Goal: Task Accomplishment & Management: Manage account settings

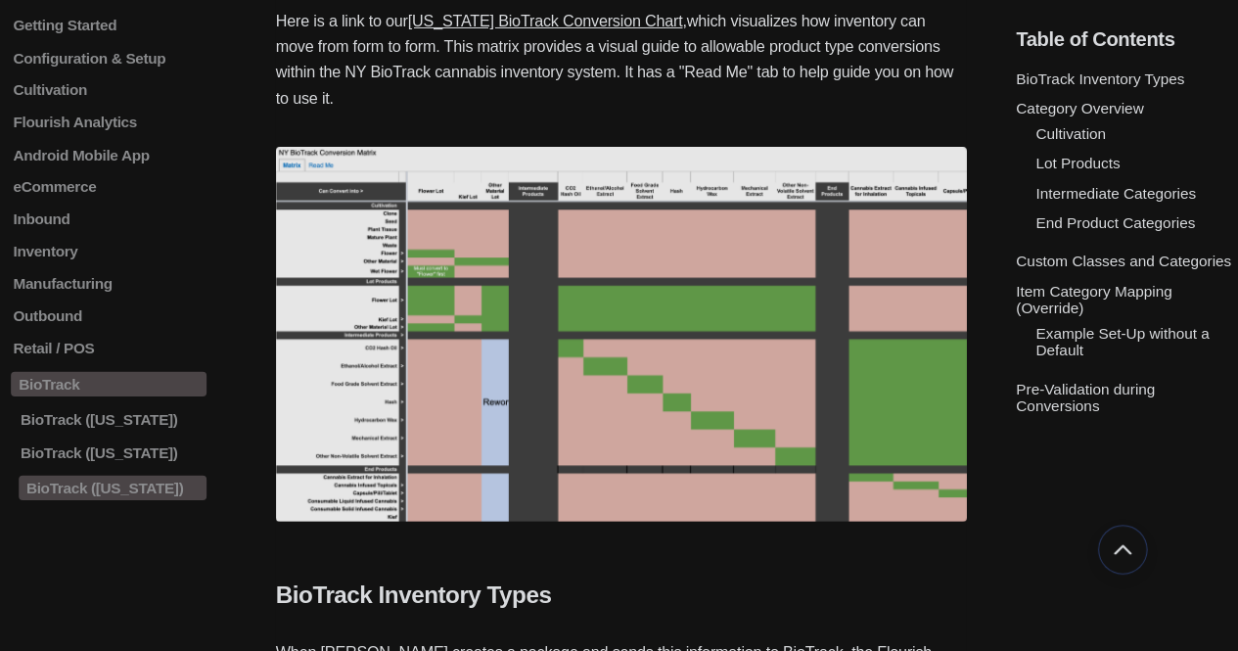
scroll to position [554, 0]
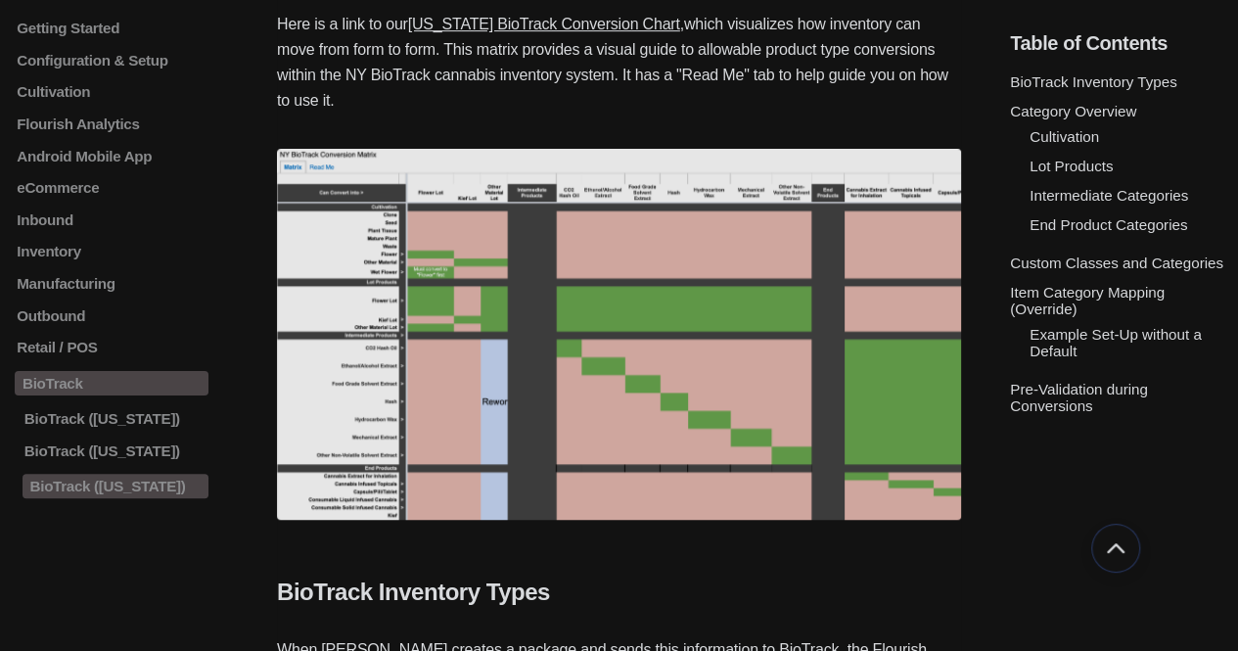
click at [648, 334] on img at bounding box center [619, 334] width 684 height 371
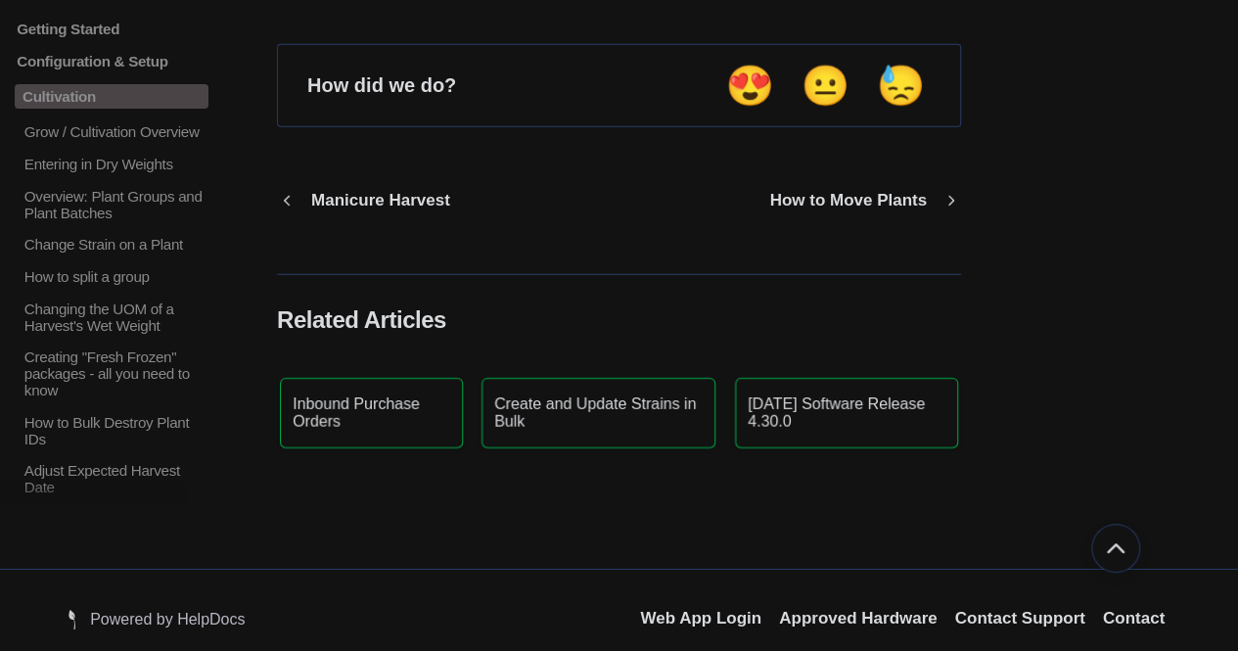
scroll to position [2838, 0]
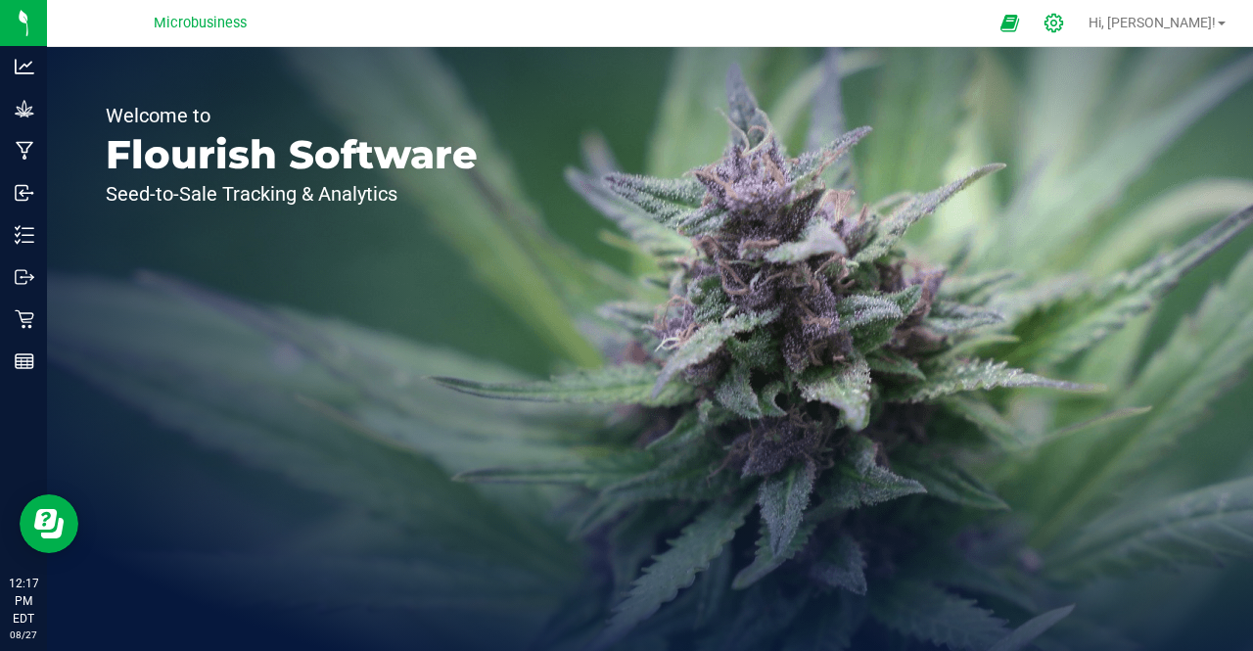
click at [1064, 23] on icon at bounding box center [1053, 23] width 21 height 21
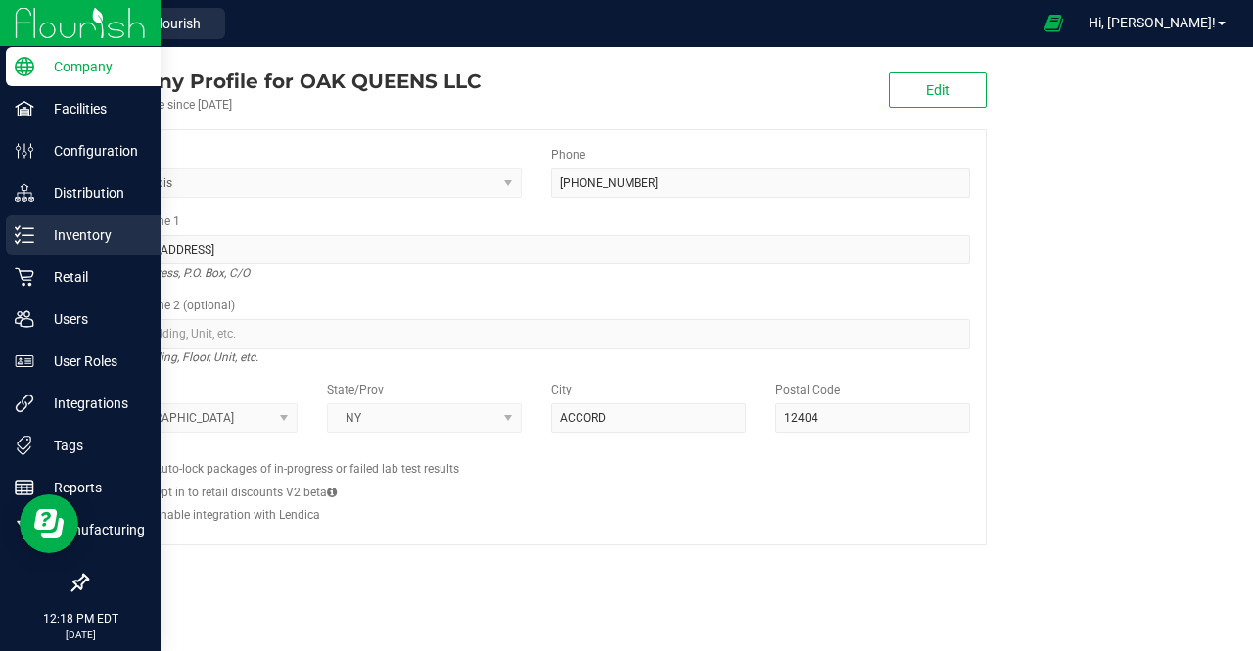
click at [41, 242] on p "Inventory" at bounding box center [92, 234] width 117 height 23
click at [53, 236] on p "Inventory" at bounding box center [92, 234] width 117 height 23
click at [41, 238] on p "Inventory" at bounding box center [92, 234] width 117 height 23
click at [70, 230] on p "Inventory" at bounding box center [92, 234] width 117 height 23
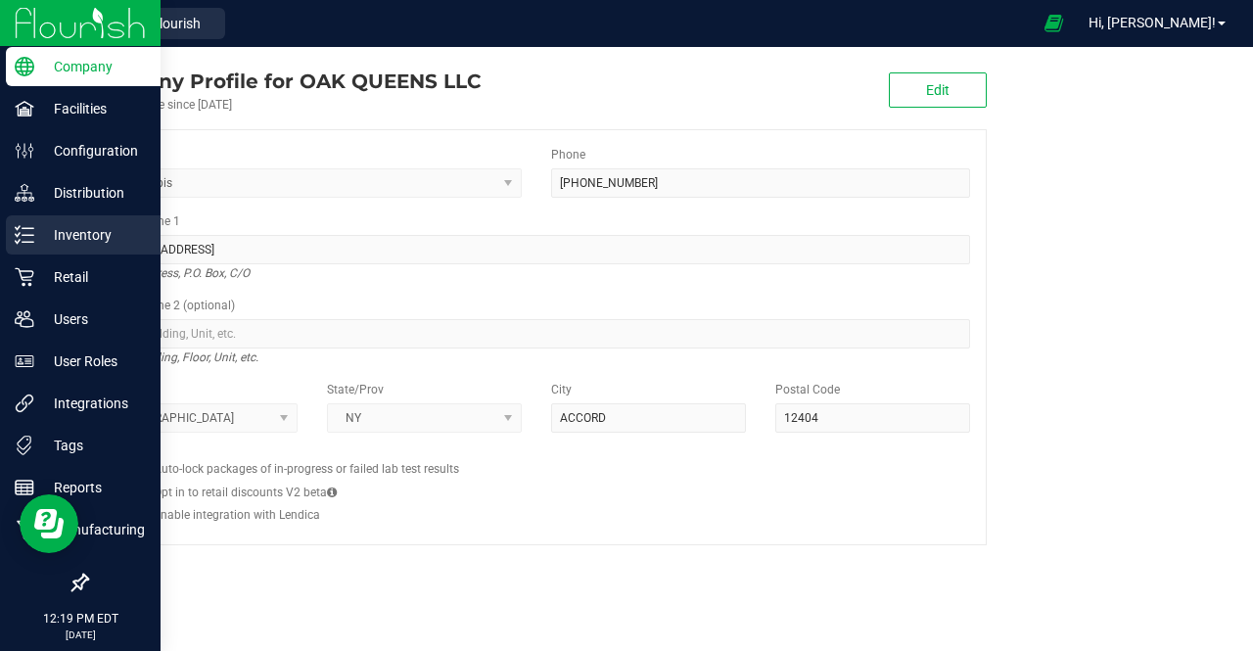
click at [33, 240] on icon at bounding box center [25, 235] width 20 height 20
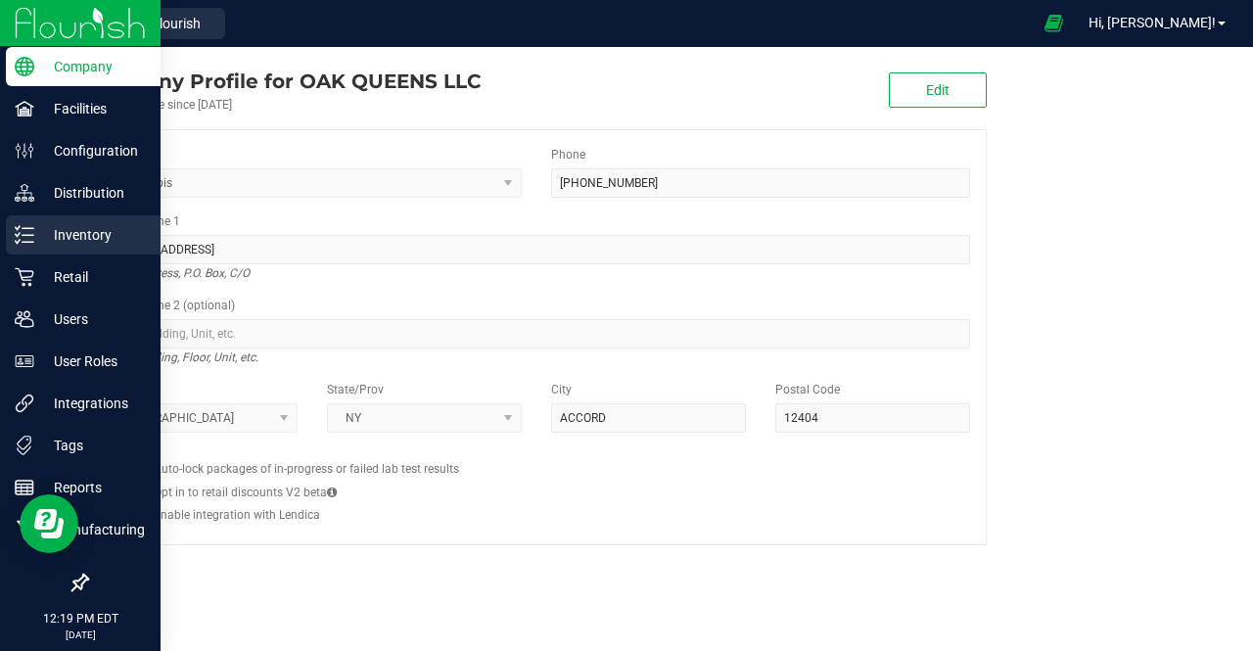
click at [33, 240] on icon at bounding box center [25, 235] width 20 height 20
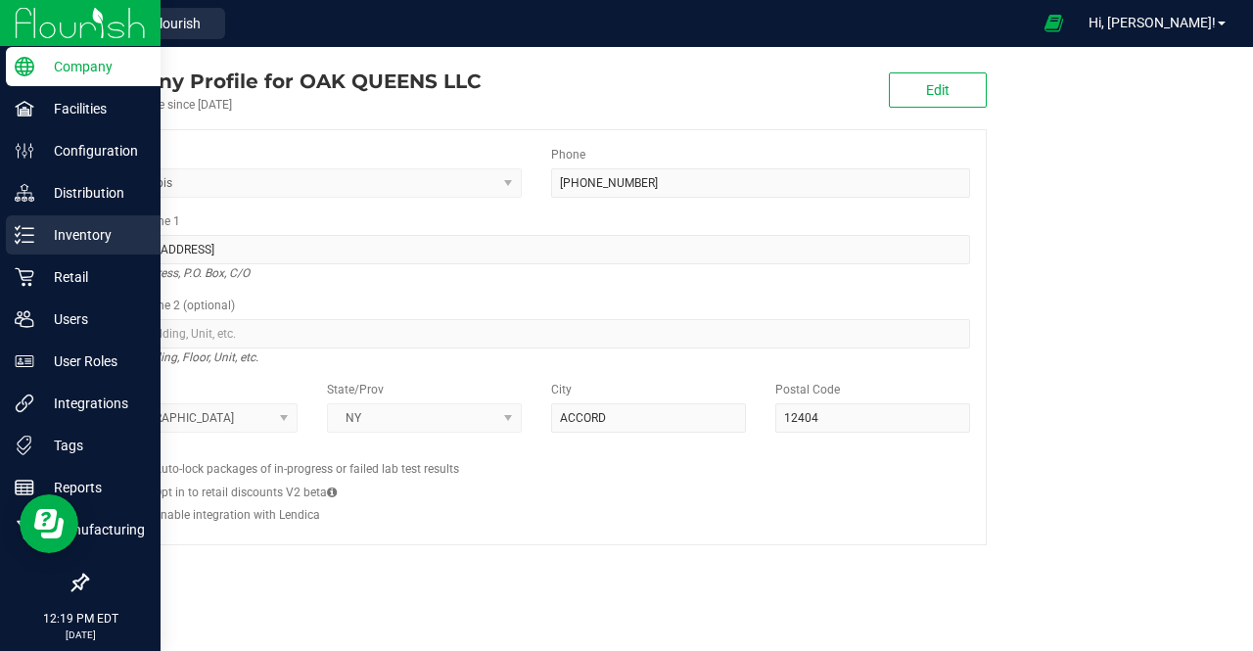
click at [33, 240] on icon at bounding box center [25, 235] width 20 height 20
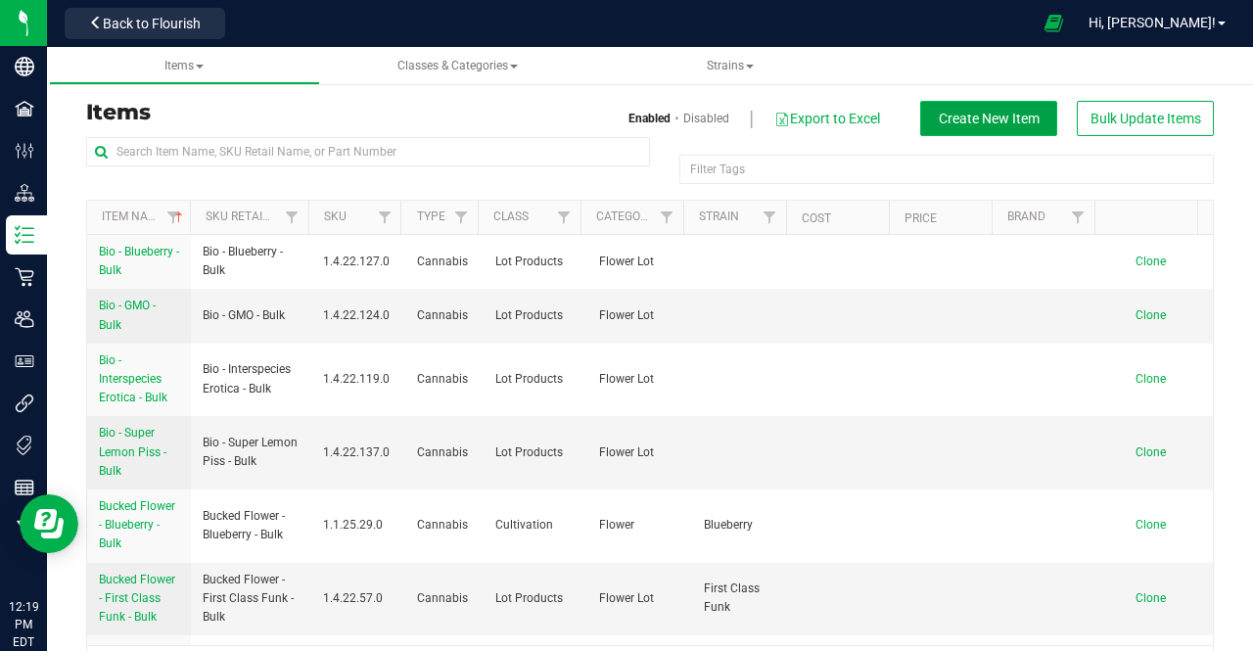
click at [939, 114] on span "Create New Item" at bounding box center [989, 119] width 101 height 16
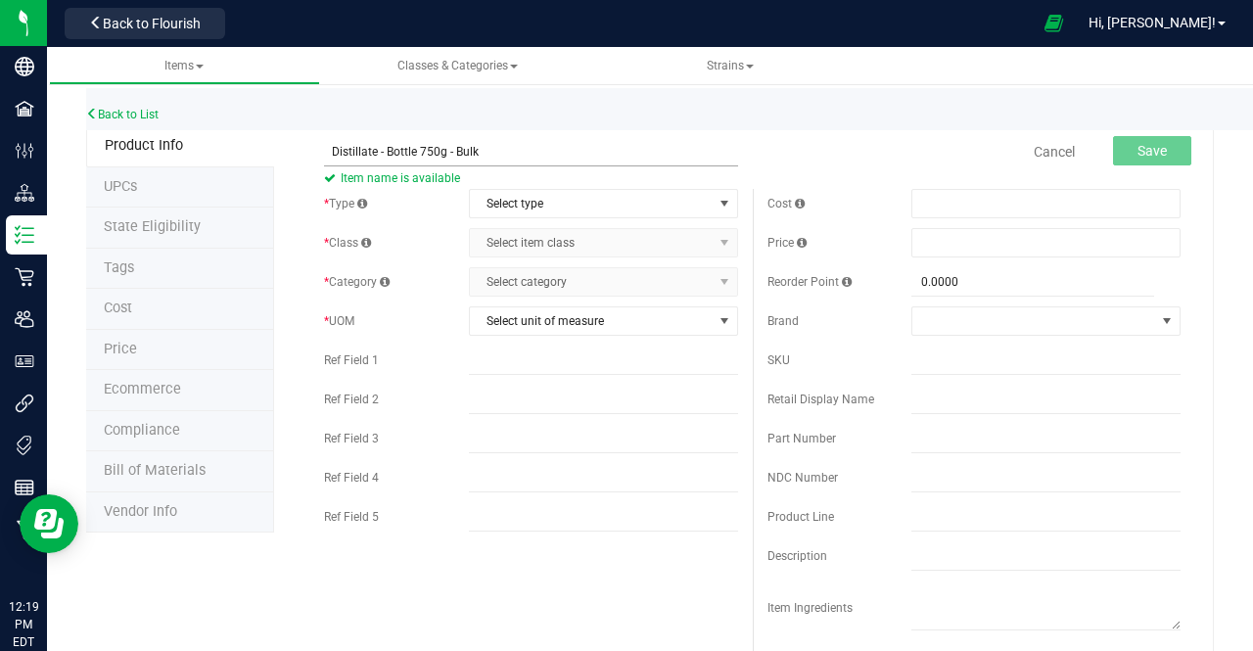
drag, startPoint x: 509, startPoint y: 151, endPoint x: 419, endPoint y: 146, distance: 90.2
click at [419, 146] on input "Distillate - Bottle 750g - Bulk" at bounding box center [531, 151] width 414 height 29
click at [492, 142] on input "Distillate - Bottle 750g - Bulk" at bounding box center [531, 151] width 414 height 29
drag, startPoint x: 470, startPoint y: 159, endPoint x: 413, endPoint y: 161, distance: 56.8
click at [413, 161] on input "Distillate - Bottle 750g - Bulk" at bounding box center [531, 151] width 414 height 29
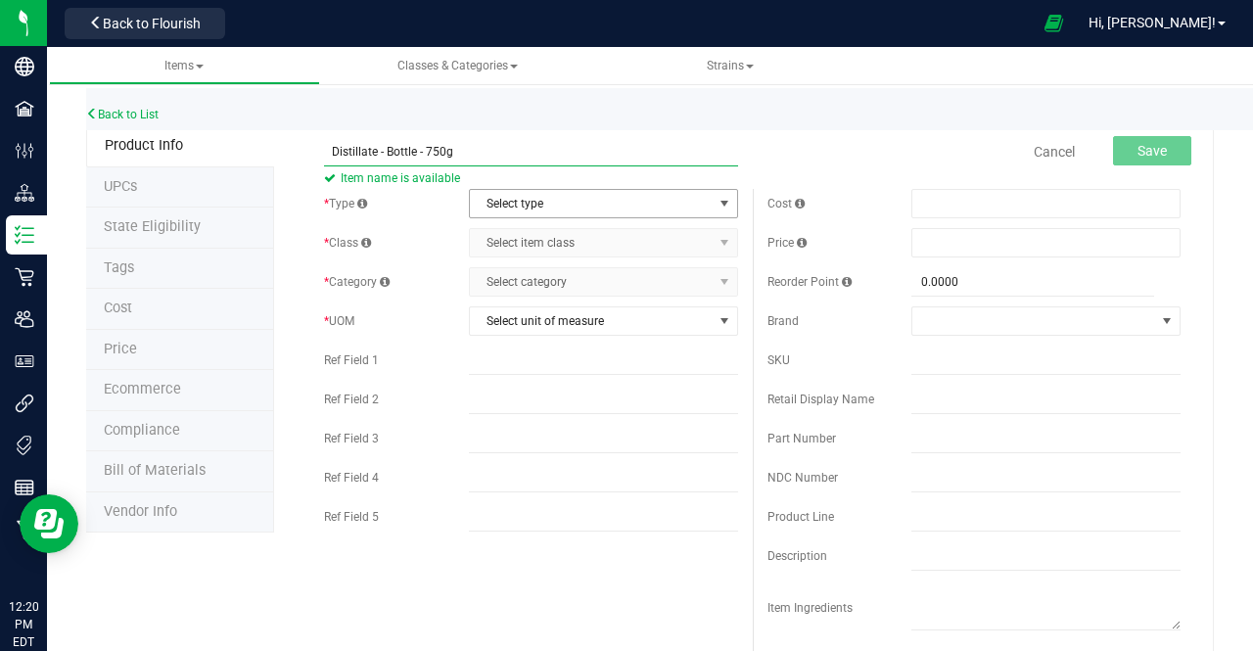
type input "Distillate - Bottle - 750g"
click at [482, 207] on span "Select type" at bounding box center [591, 203] width 243 height 27
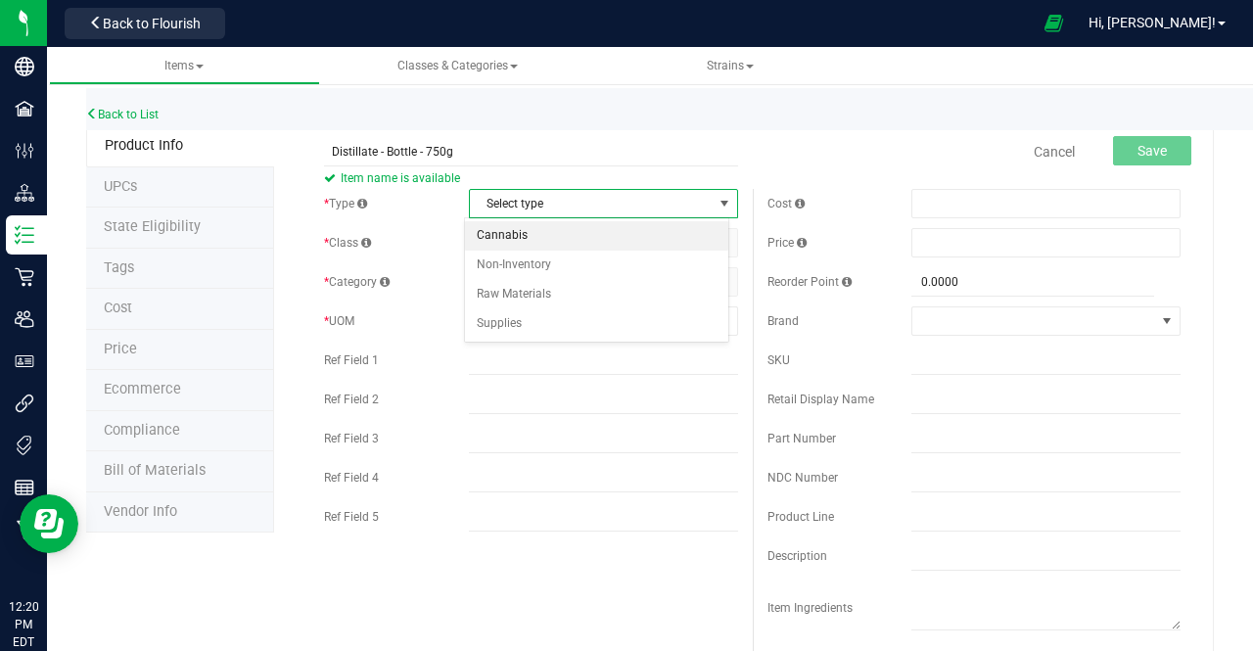
click at [489, 240] on li "Cannabis" at bounding box center [596, 235] width 263 height 29
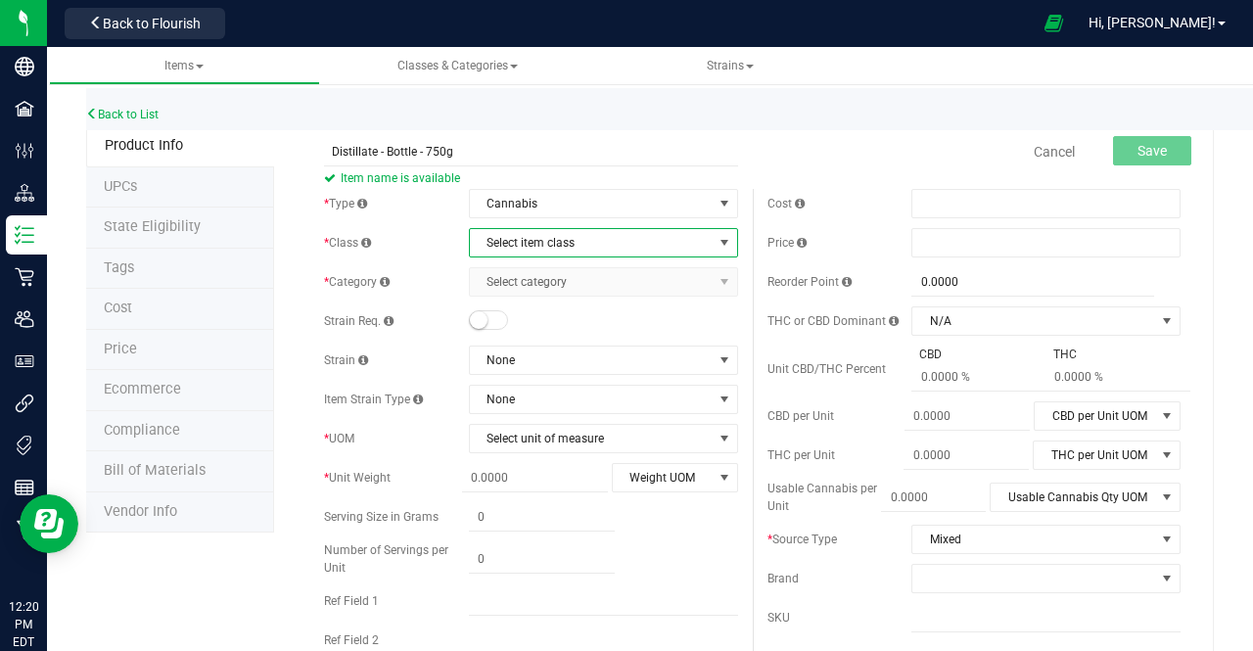
click at [489, 240] on span "Select item class" at bounding box center [591, 242] width 243 height 27
click at [499, 324] on li "Intermediate Products" at bounding box center [596, 333] width 263 height 29
click at [505, 289] on span "Select category" at bounding box center [591, 281] width 243 height 27
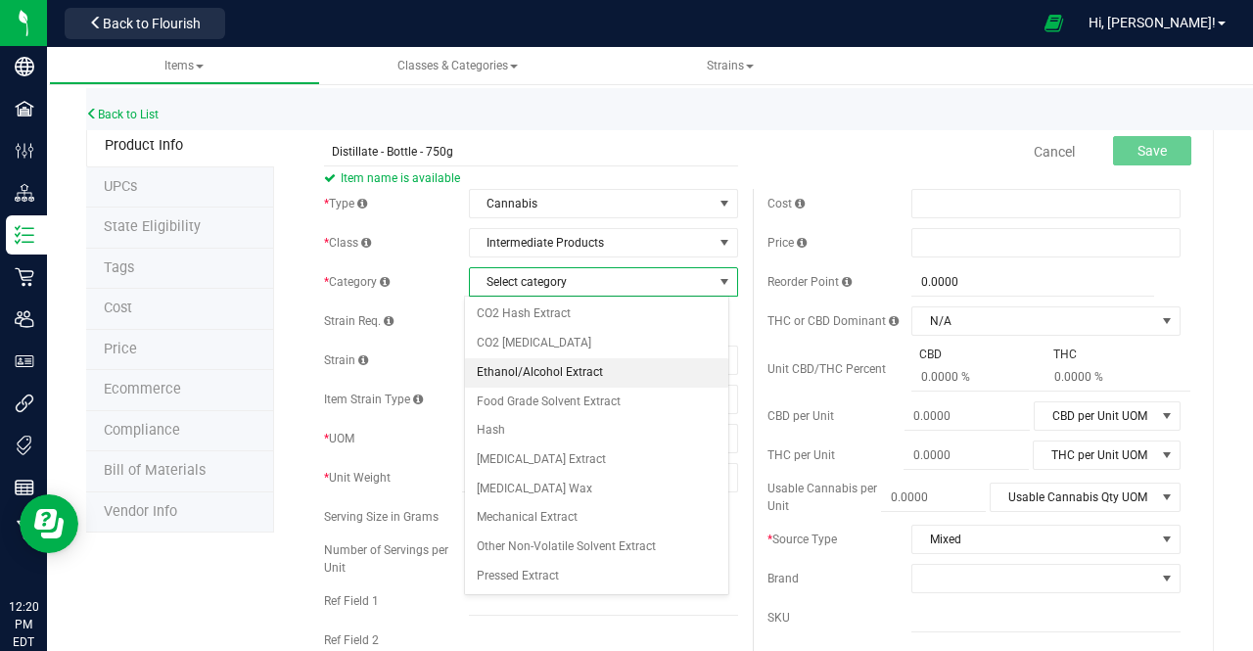
click at [523, 363] on li "Ethanol/Alcohol Extract" at bounding box center [596, 372] width 263 height 29
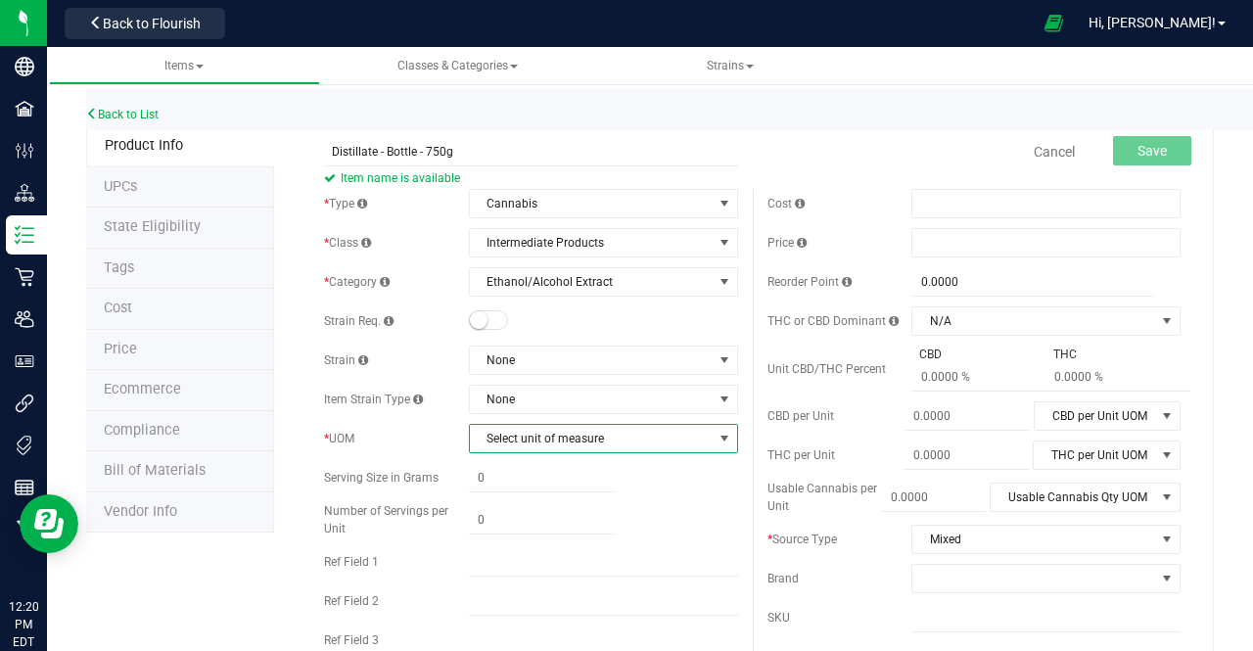
click at [511, 430] on span "Select unit of measure" at bounding box center [591, 438] width 243 height 27
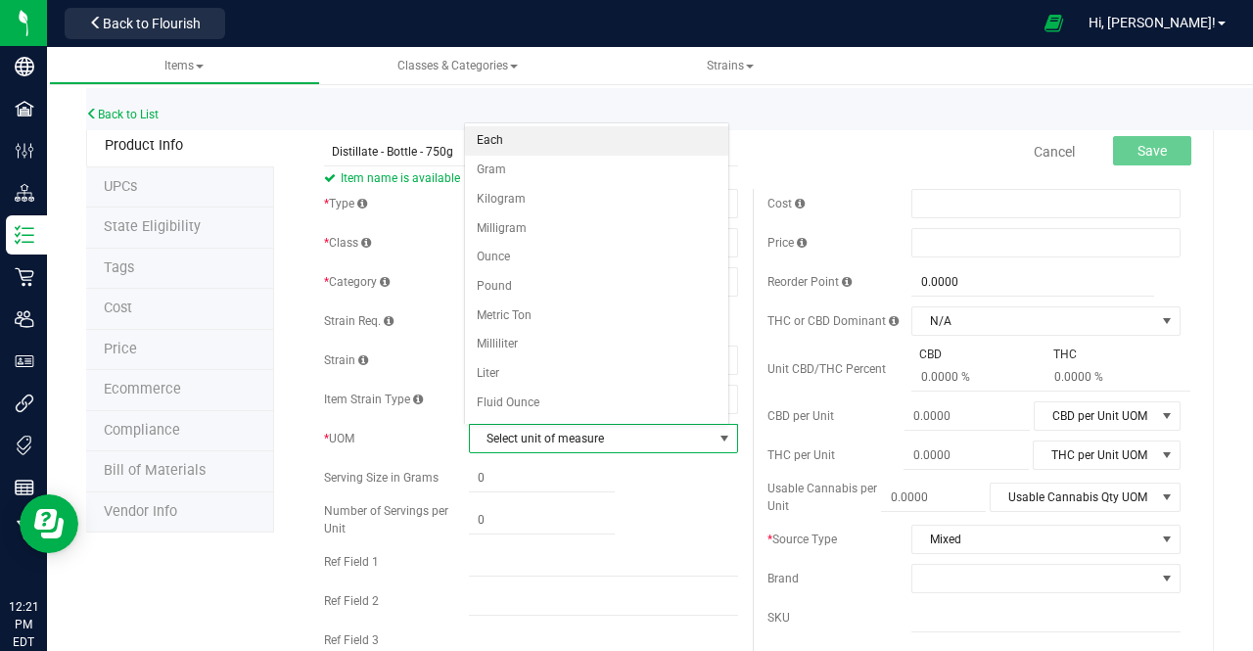
click at [517, 151] on li "Each" at bounding box center [596, 140] width 263 height 29
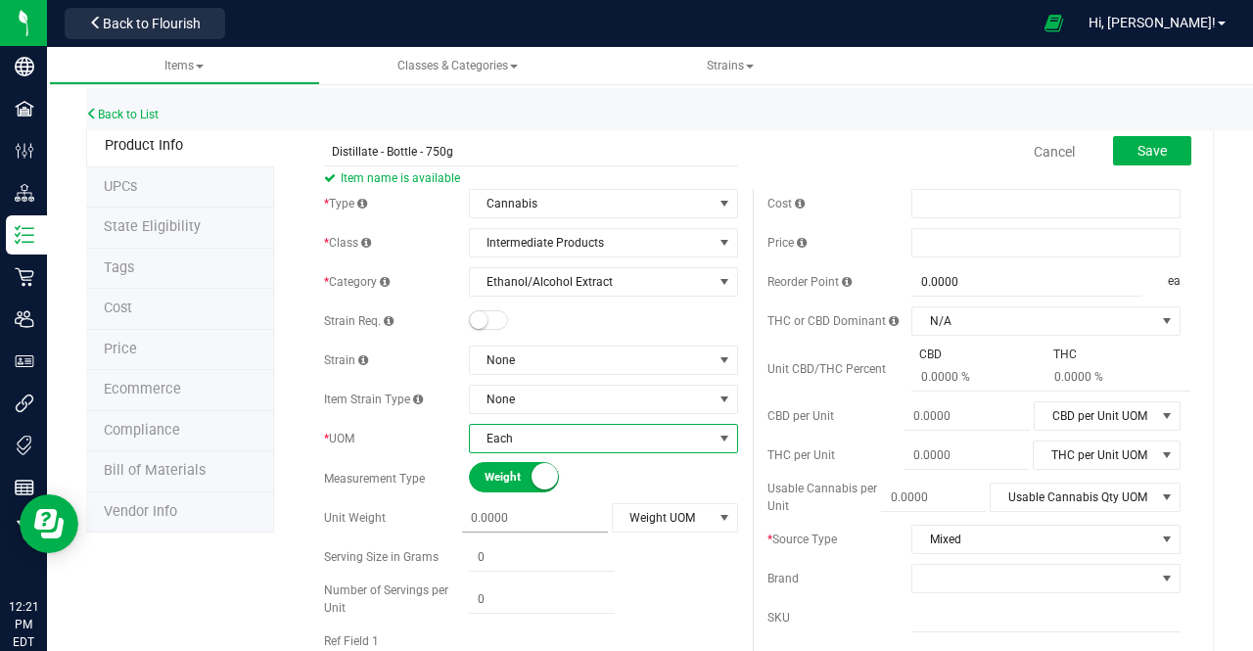
click at [487, 521] on span at bounding box center [535, 518] width 146 height 28
type input "750"
type input "750.0000"
click at [711, 522] on span "select" at bounding box center [723, 517] width 24 height 27
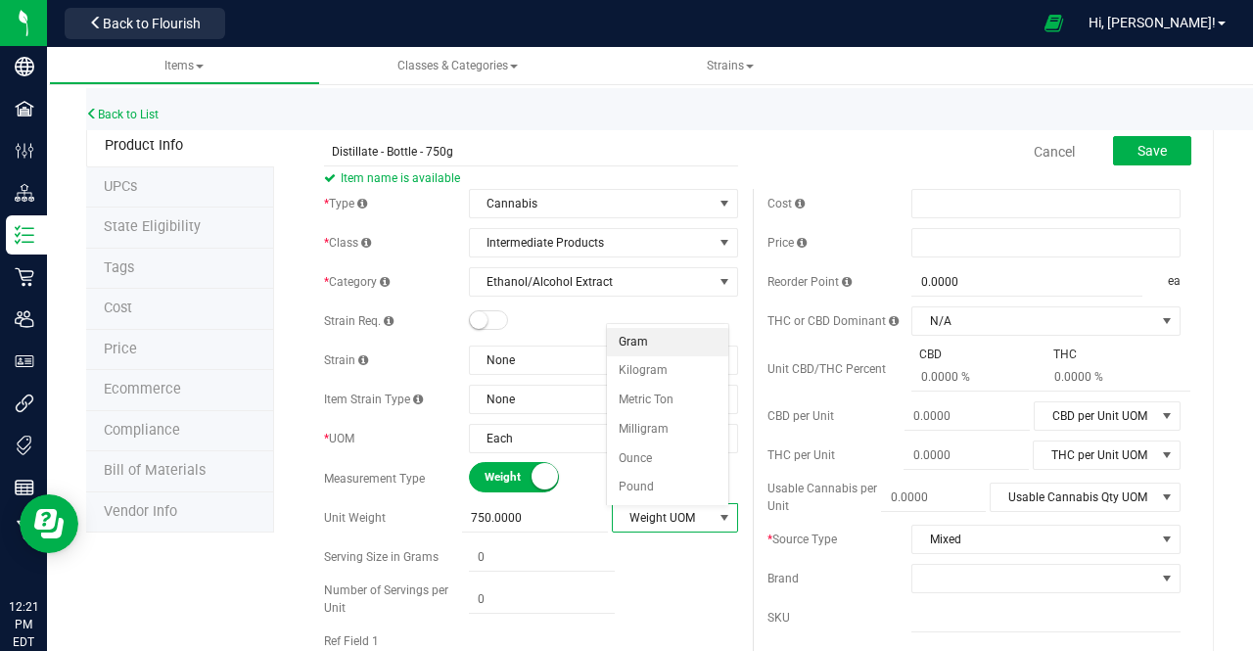
click at [658, 342] on li "Gram" at bounding box center [667, 342] width 121 height 29
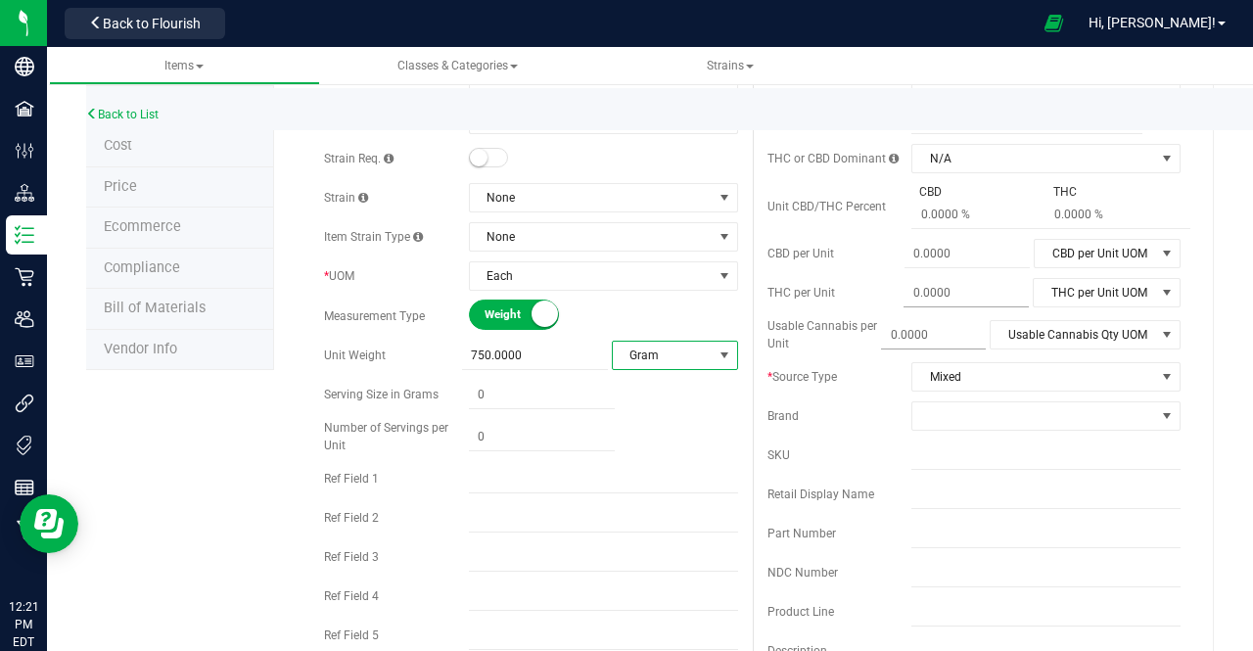
scroll to position [163, 0]
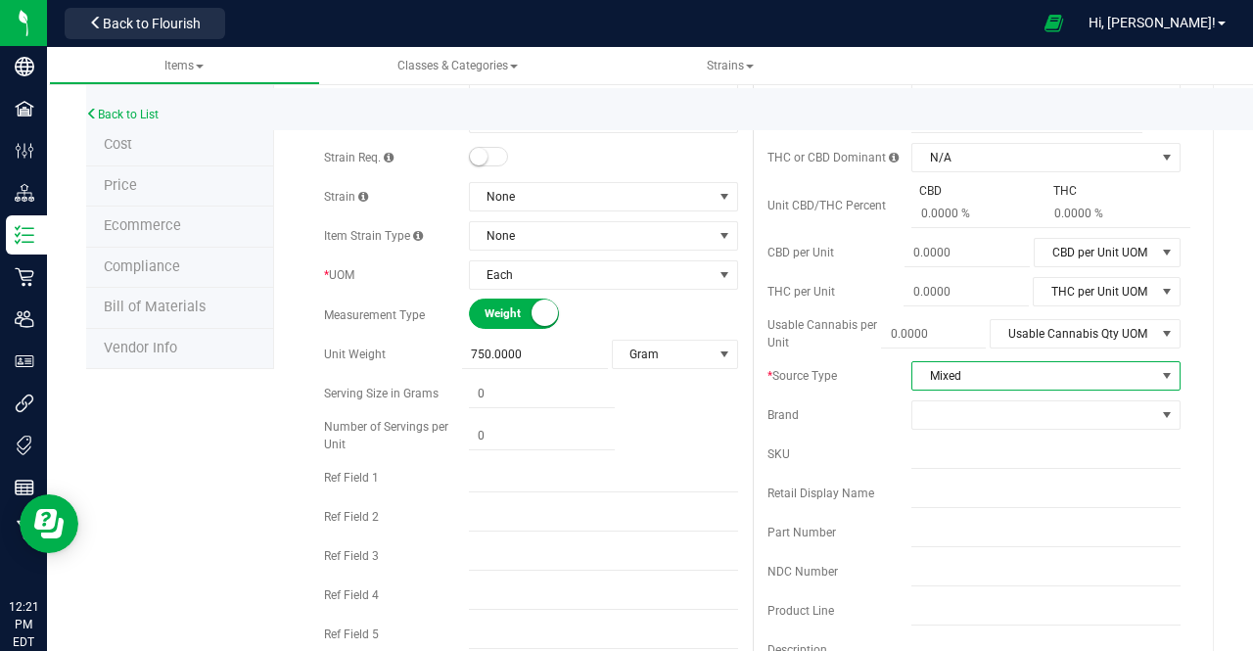
click at [957, 377] on span "Mixed" at bounding box center [1033, 375] width 243 height 27
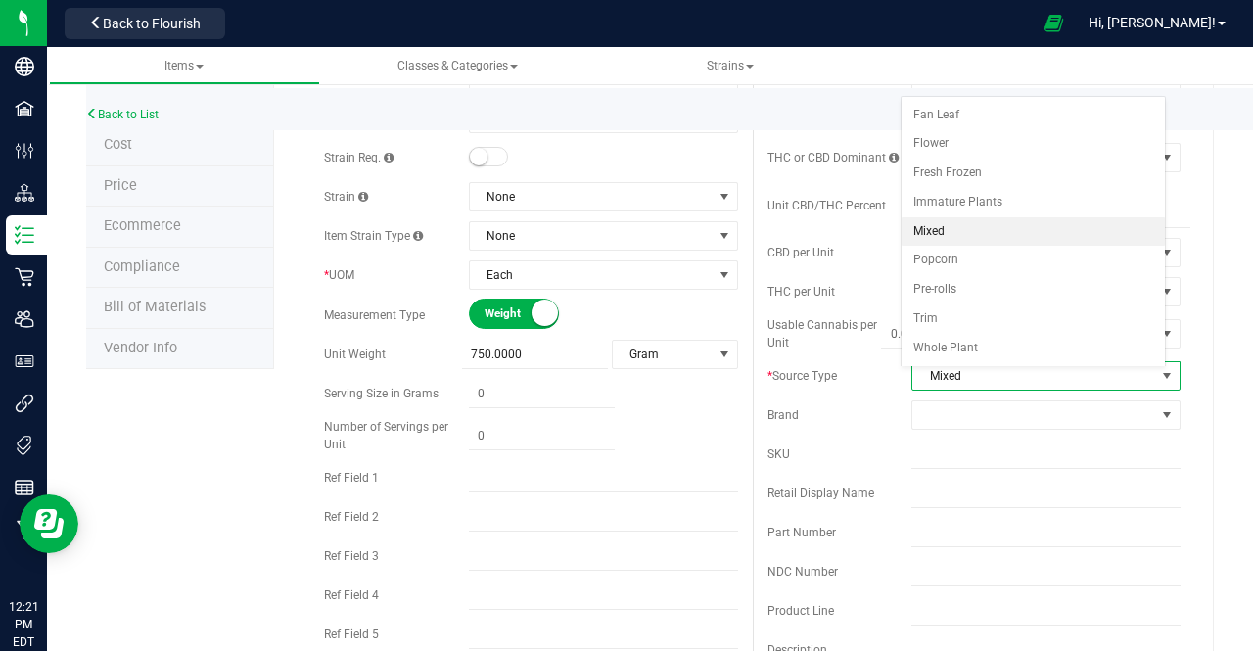
click at [957, 377] on span "Mixed" at bounding box center [1033, 375] width 243 height 27
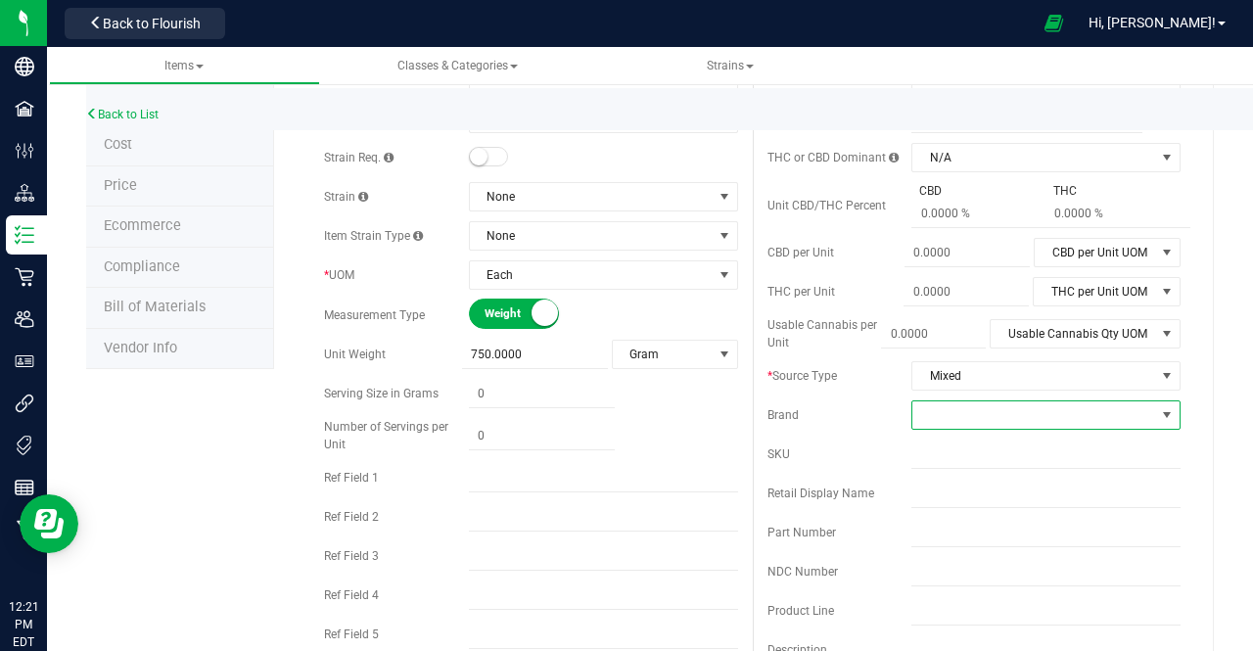
click at [942, 414] on span at bounding box center [1033, 414] width 243 height 27
click at [896, 113] on div "Back to List" at bounding box center [712, 109] width 1253 height 42
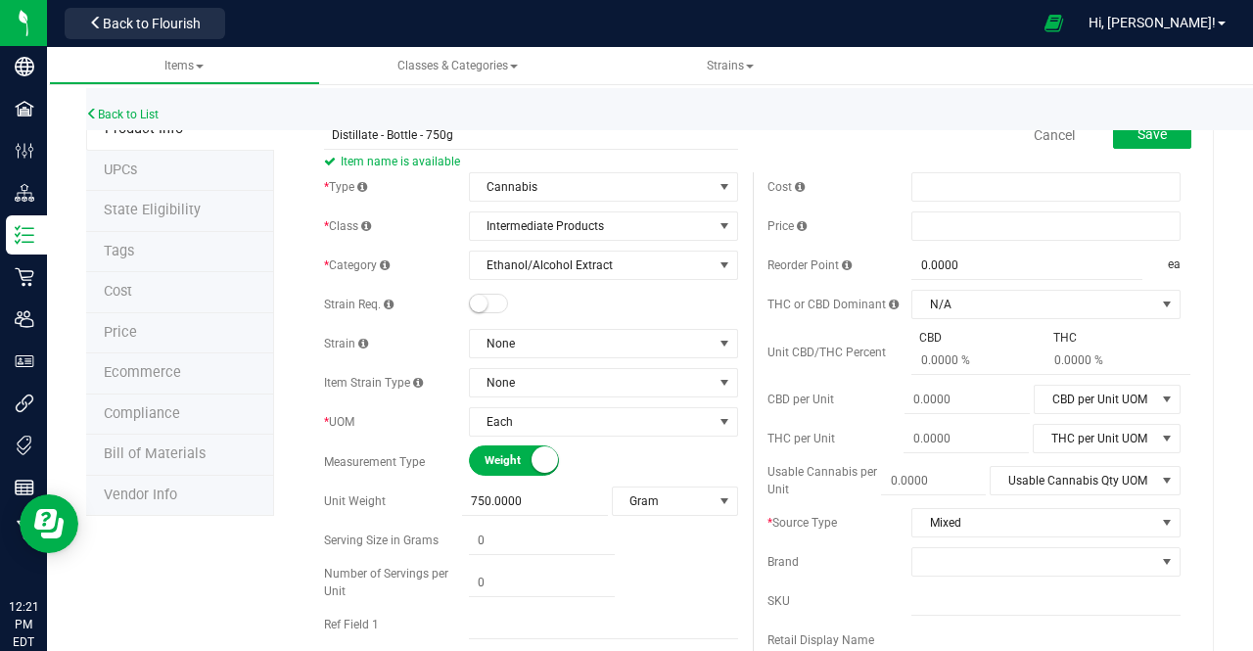
scroll to position [0, 0]
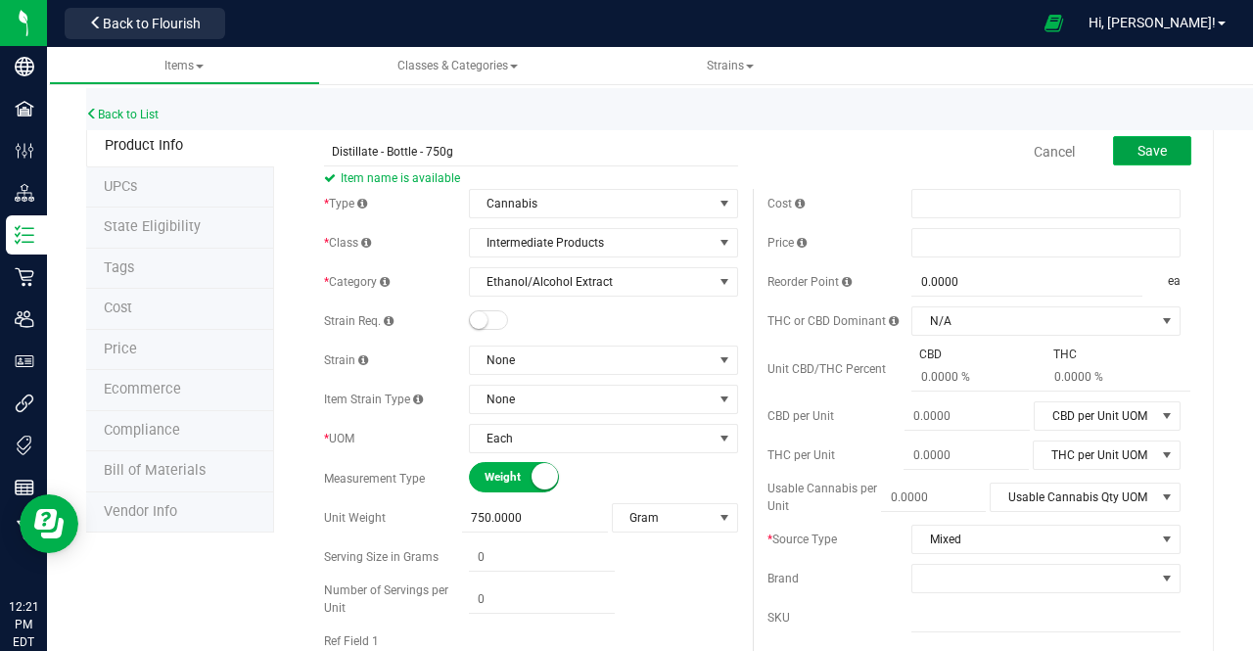
click at [1131, 158] on button "Save" at bounding box center [1152, 150] width 78 height 29
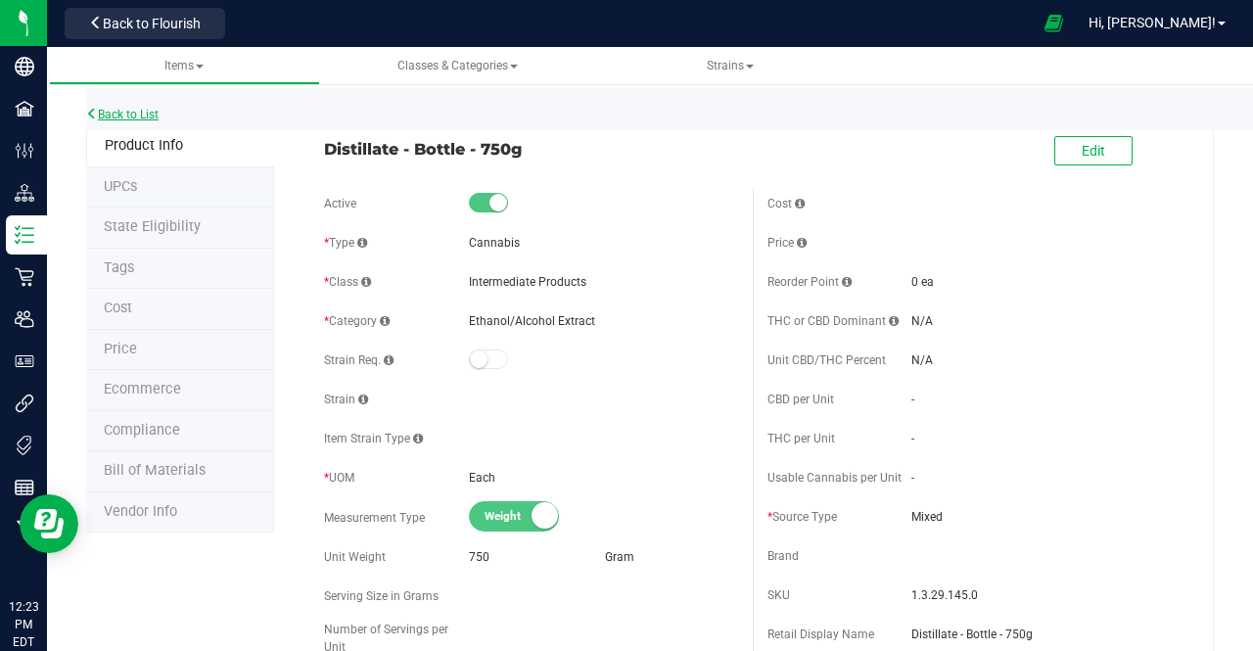
click at [149, 111] on link "Back to List" at bounding box center [122, 115] width 72 height 14
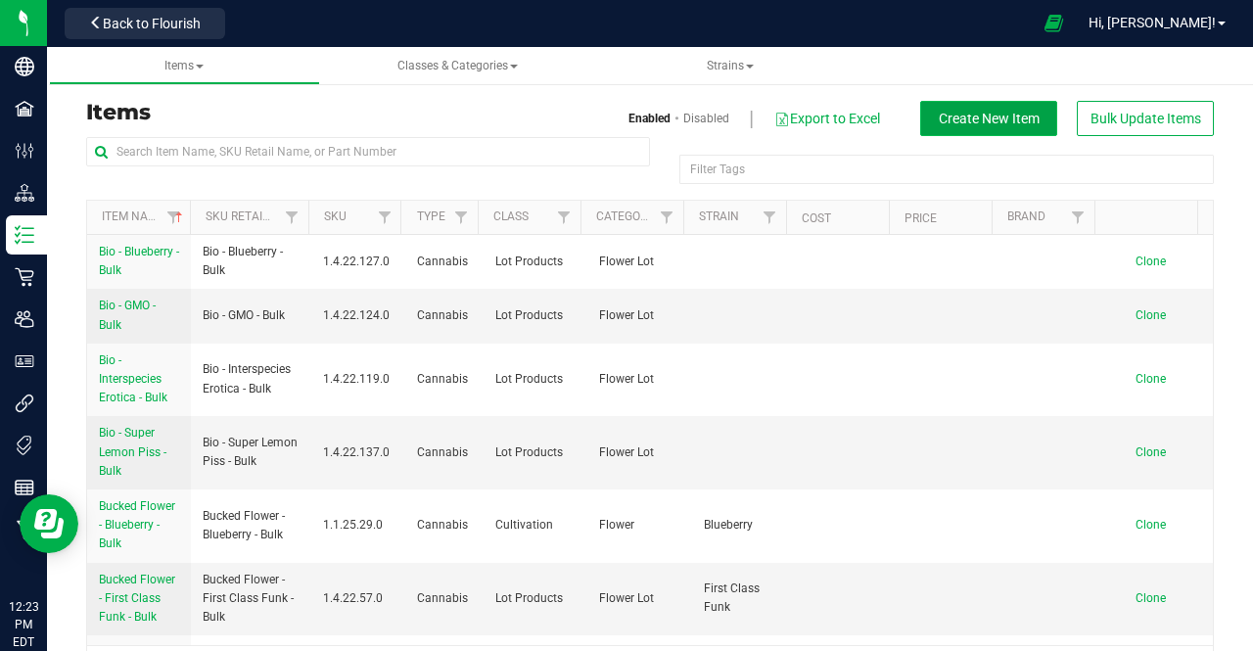
click at [961, 113] on span "Create New Item" at bounding box center [989, 119] width 101 height 16
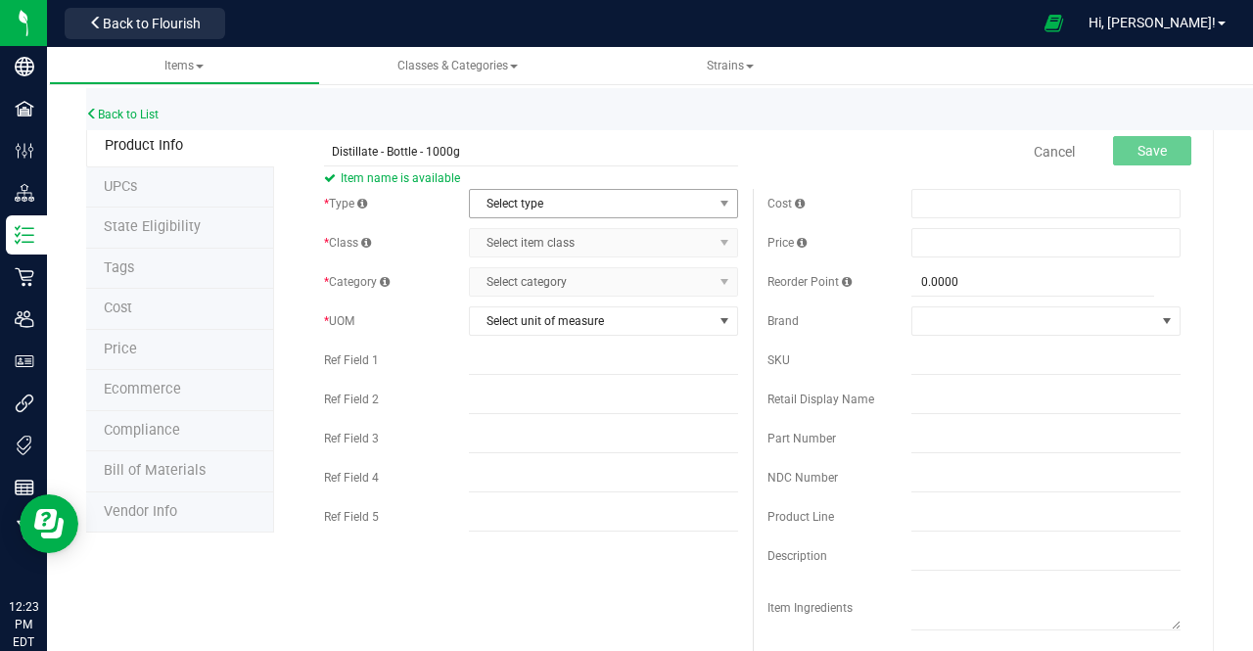
type input "Distillate - Bottle - 1000g"
click at [483, 203] on span "Select type" at bounding box center [591, 203] width 243 height 27
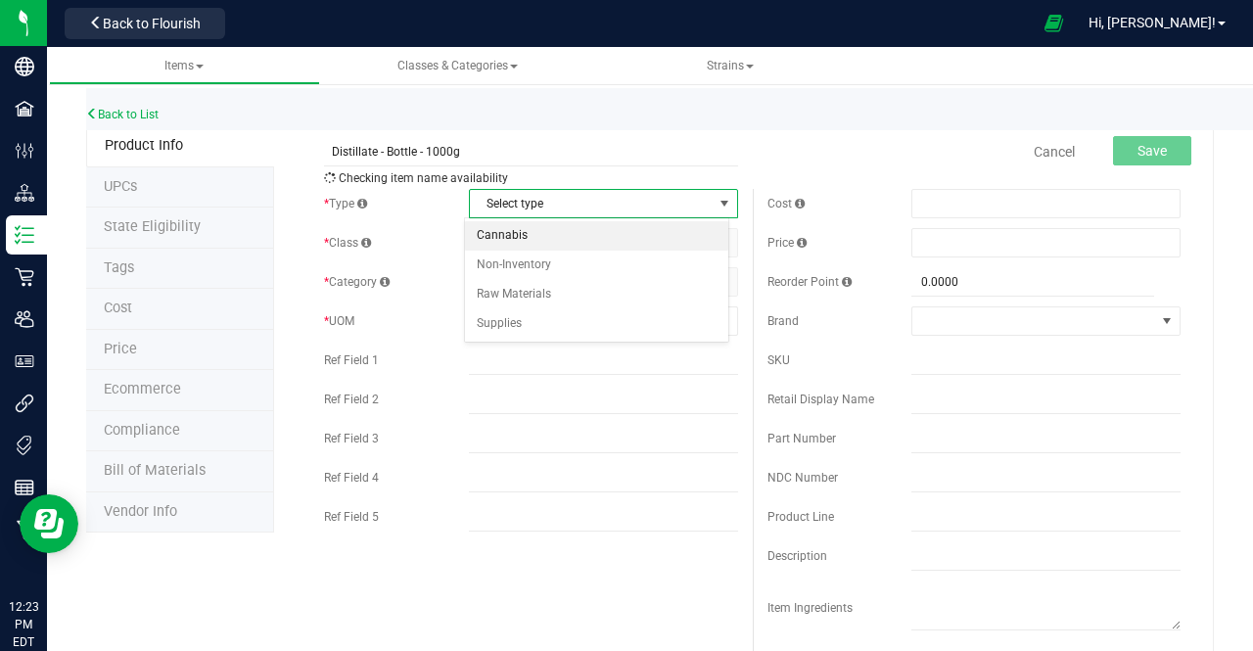
click at [491, 232] on li "Cannabis" at bounding box center [596, 235] width 263 height 29
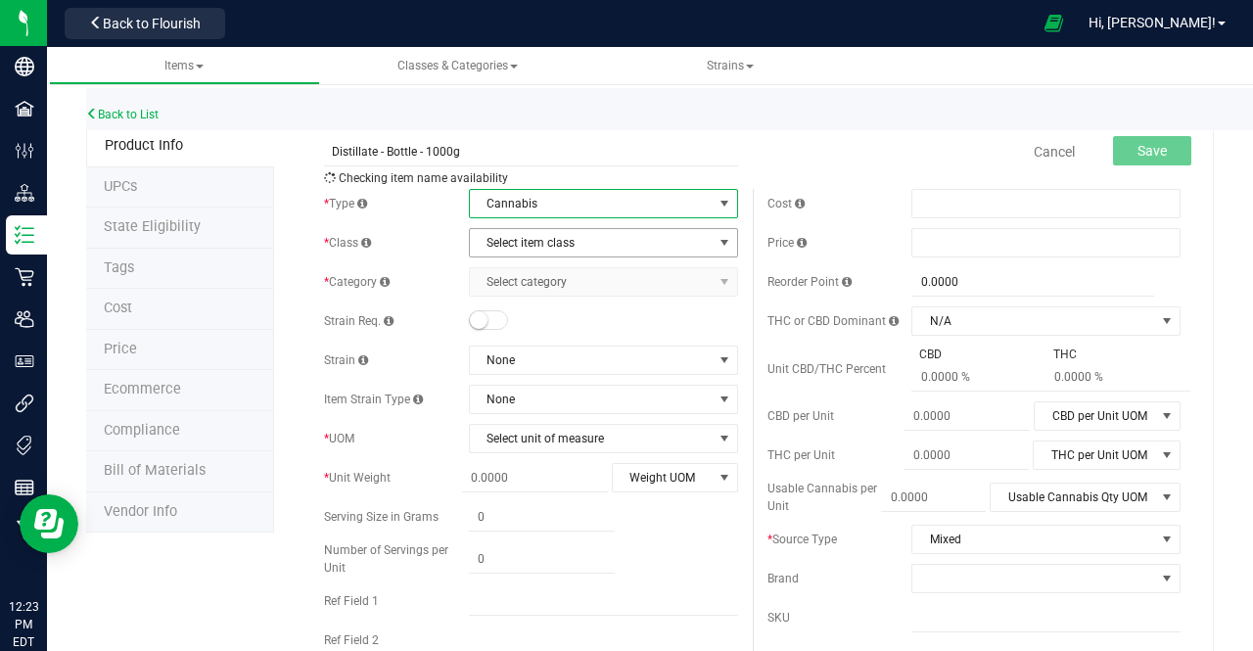
click at [493, 248] on span "Select item class" at bounding box center [591, 242] width 243 height 27
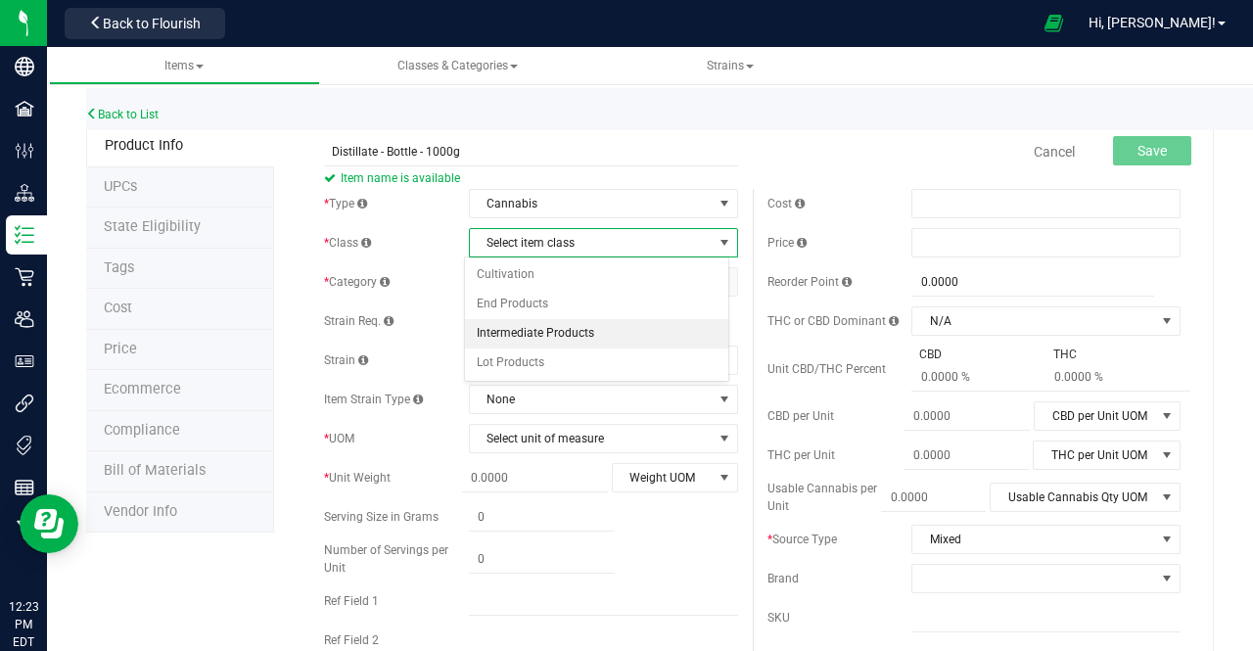
click at [503, 330] on li "Intermediate Products" at bounding box center [596, 333] width 263 height 29
click at [507, 277] on span "Select category" at bounding box center [591, 281] width 243 height 27
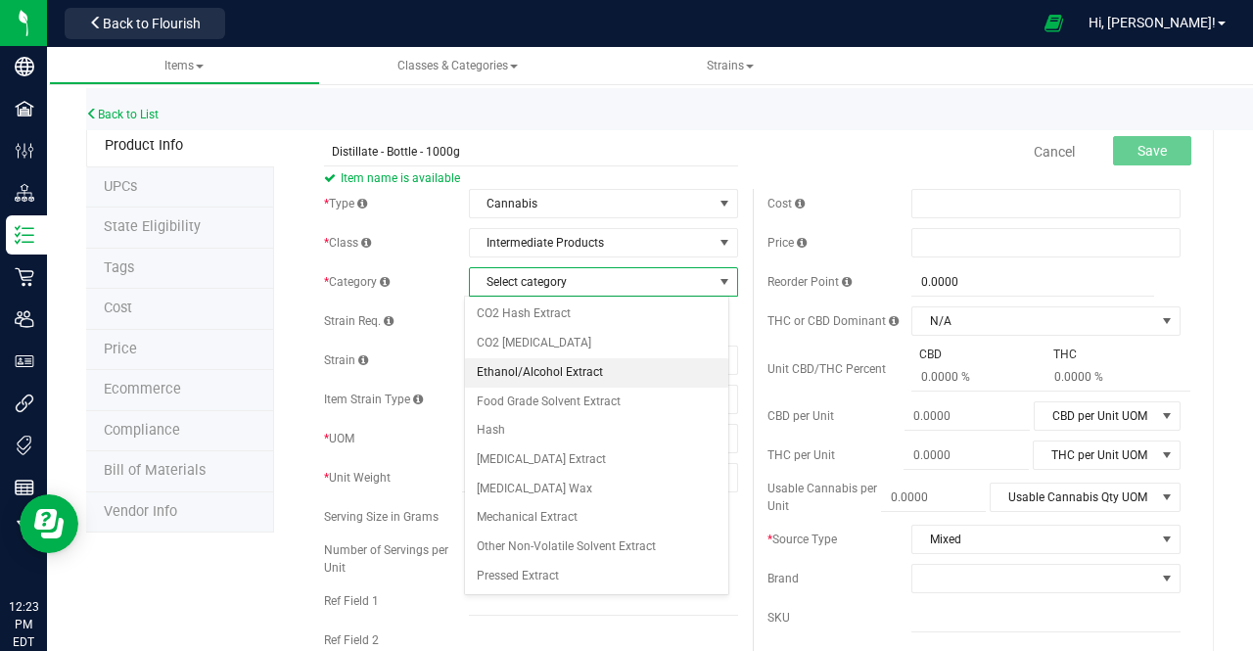
click at [517, 369] on li "Ethanol/Alcohol Extract" at bounding box center [596, 372] width 263 height 29
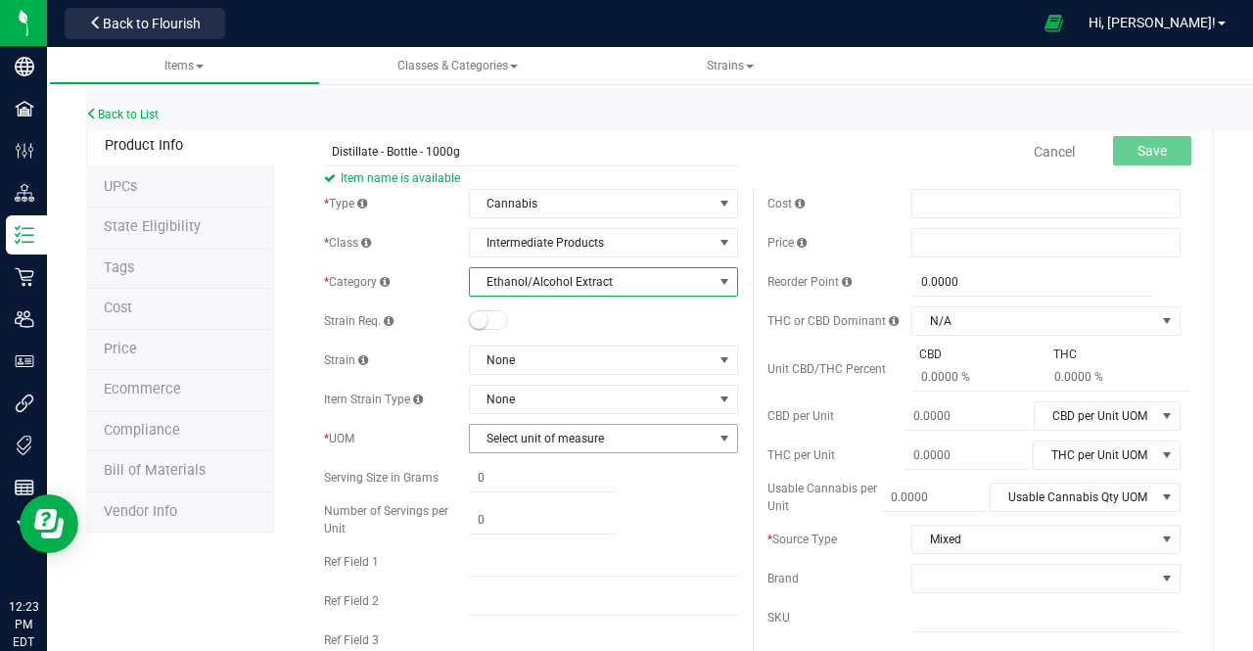
click at [492, 432] on span "Select unit of measure" at bounding box center [591, 438] width 243 height 27
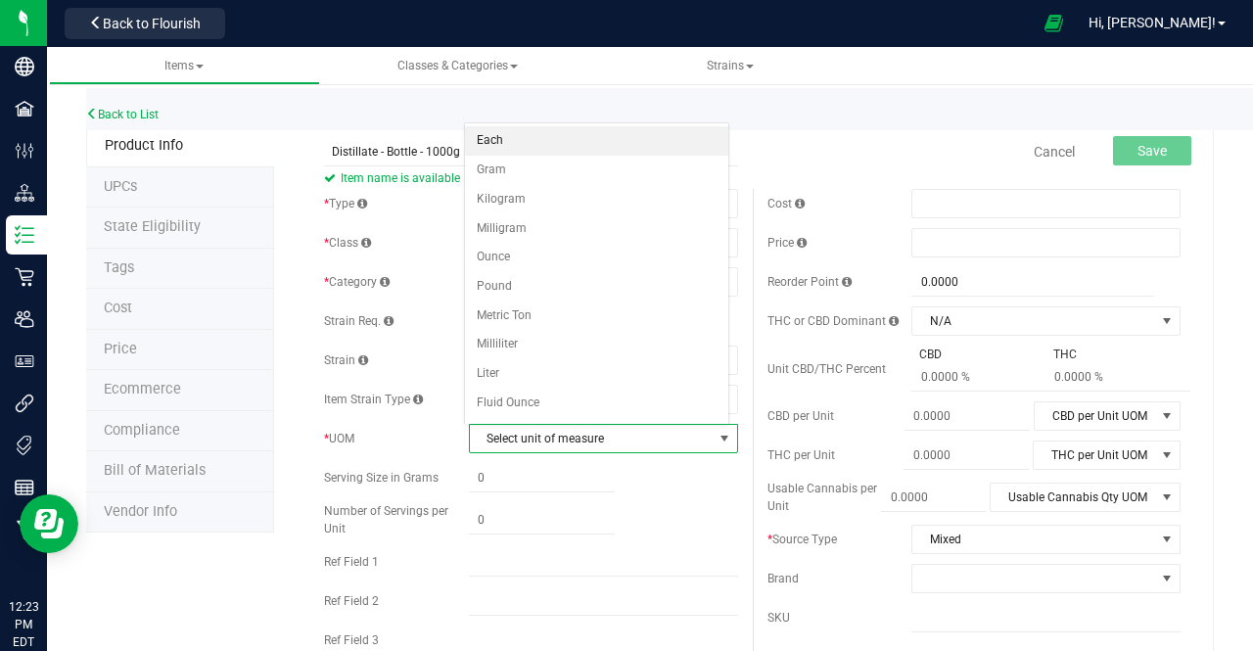
click at [503, 144] on li "Each" at bounding box center [596, 140] width 263 height 29
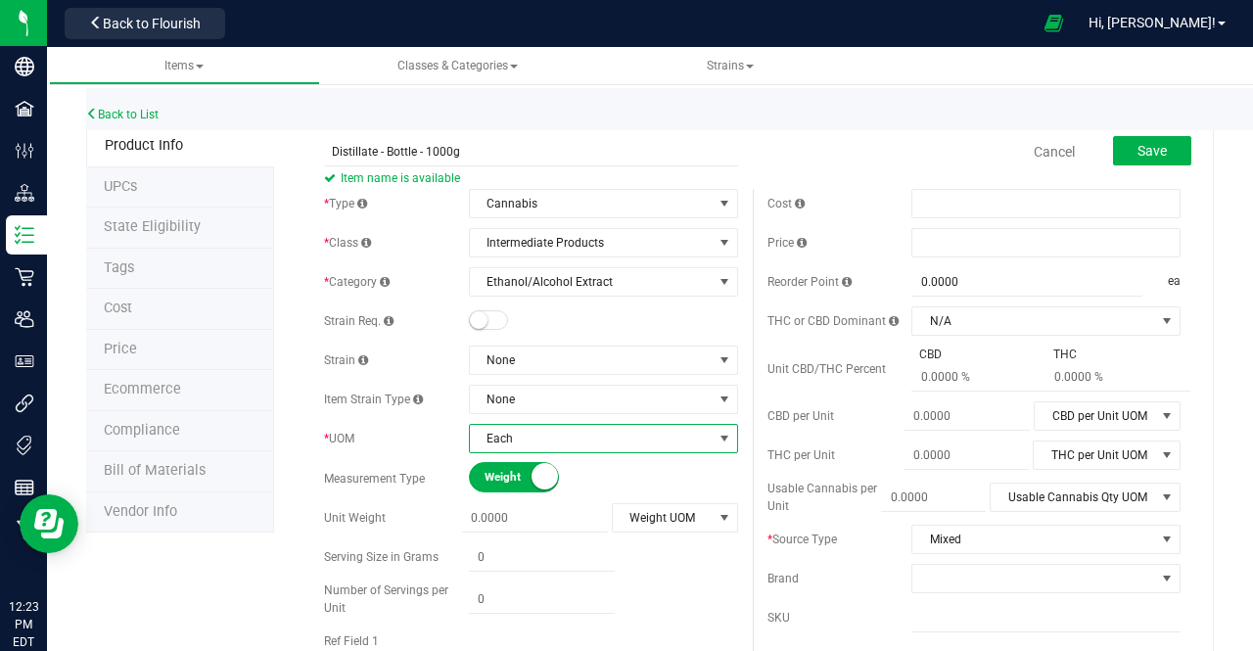
click at [641, 500] on div "* Type Cannabis Select type Cannabis Non-Inventory Raw Materials Supplies * Cla…" at bounding box center [530, 505] width 443 height 633
click at [641, 512] on span "Weight UOM" at bounding box center [663, 517] width 100 height 27
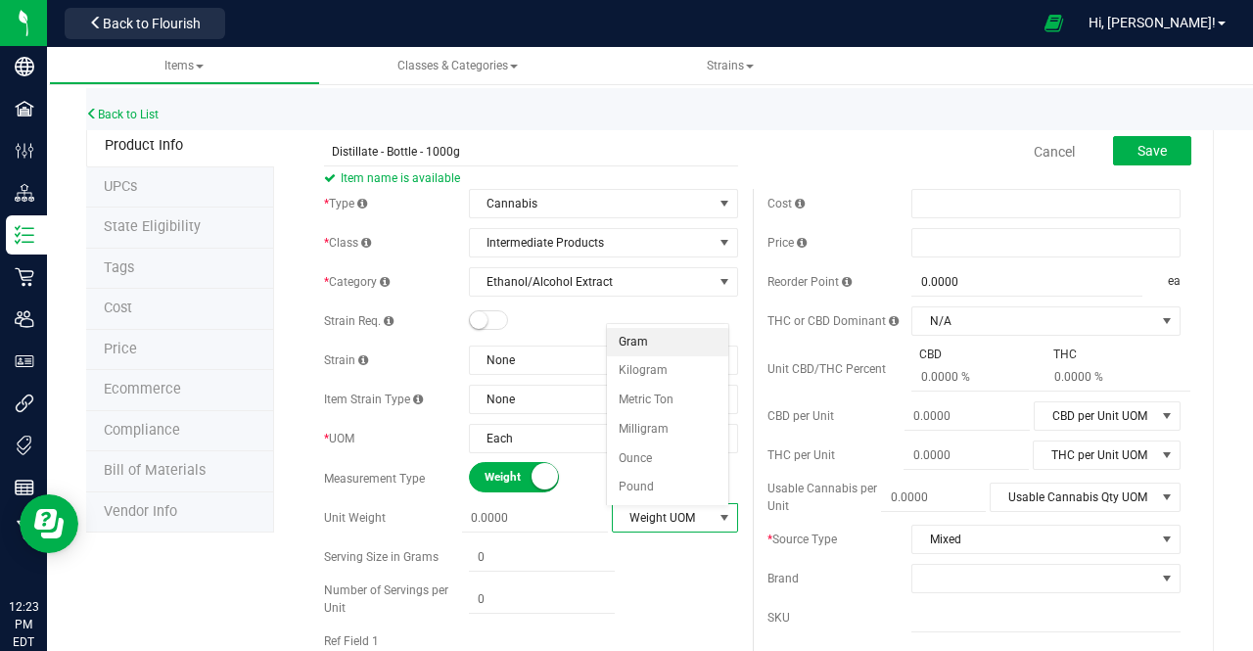
click at [637, 338] on li "Gram" at bounding box center [667, 342] width 121 height 29
click at [560, 517] on span at bounding box center [535, 518] width 146 height 28
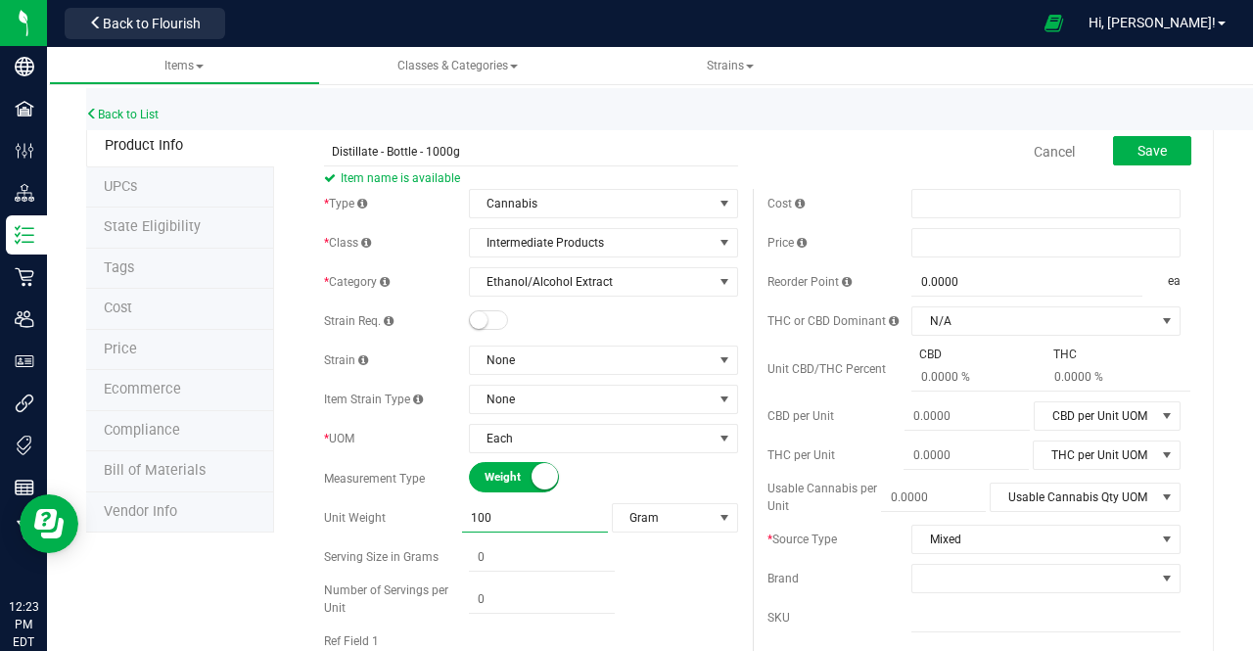
type input "1000"
type input "1,000.0000"
click at [1116, 150] on button "Save" at bounding box center [1152, 150] width 78 height 29
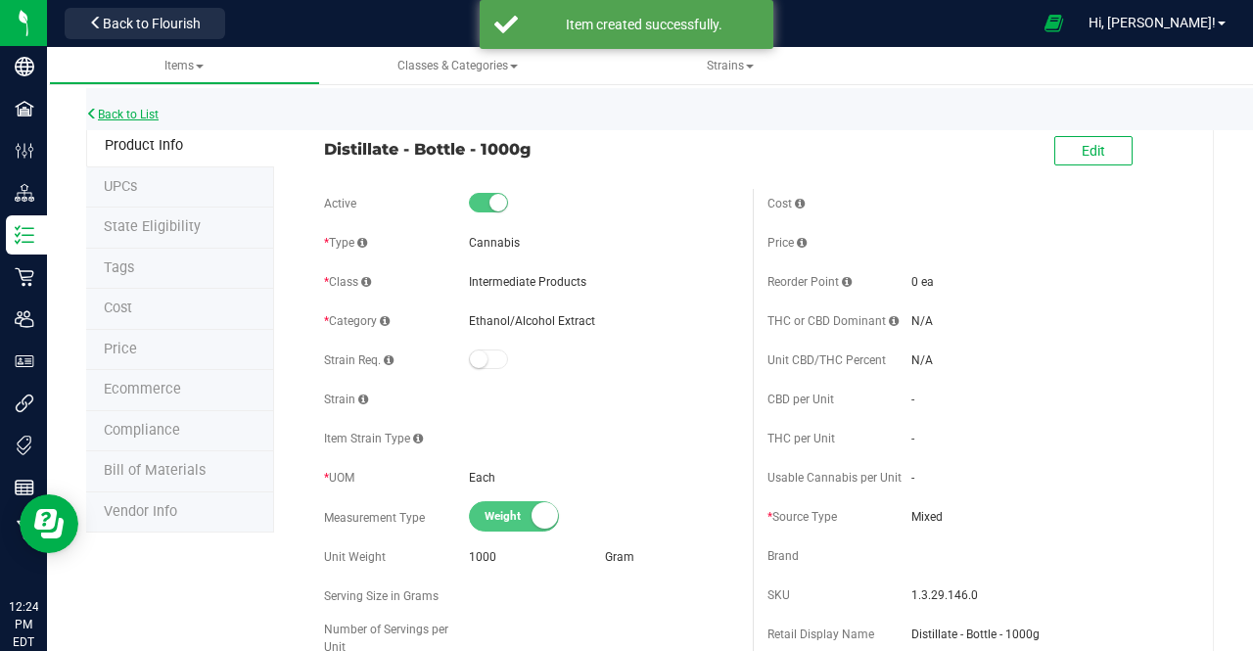
click at [127, 113] on link "Back to List" at bounding box center [122, 115] width 72 height 14
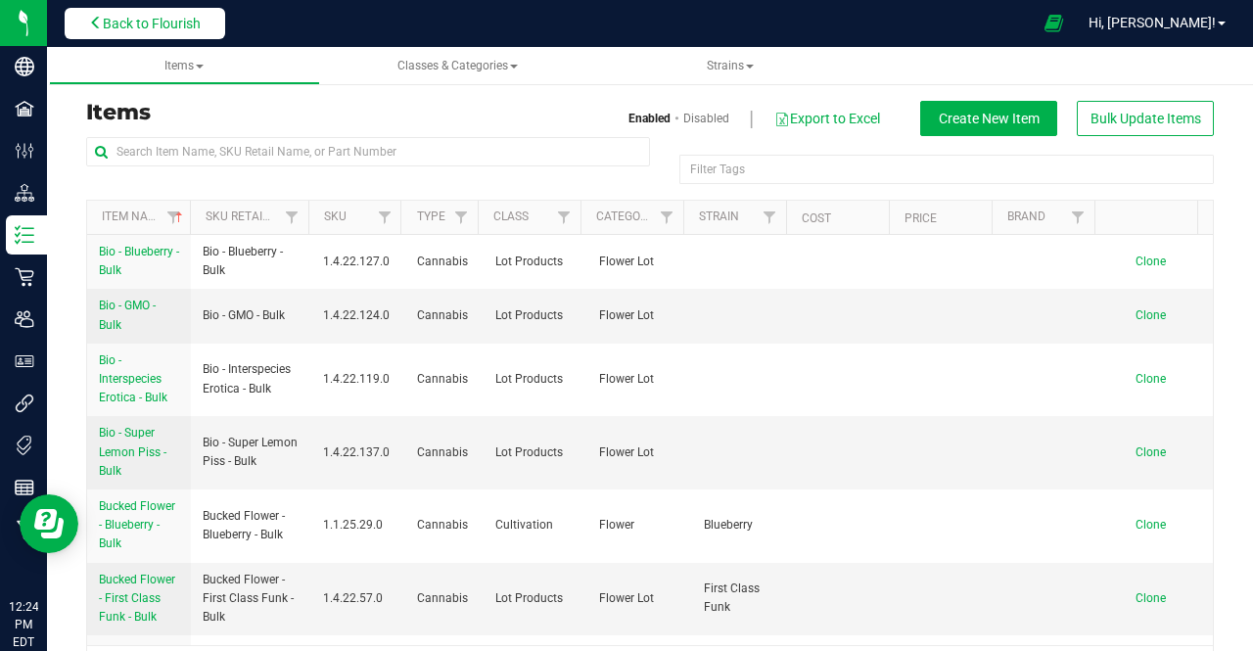
click at [156, 28] on span "Back to Flourish" at bounding box center [152, 24] width 98 height 16
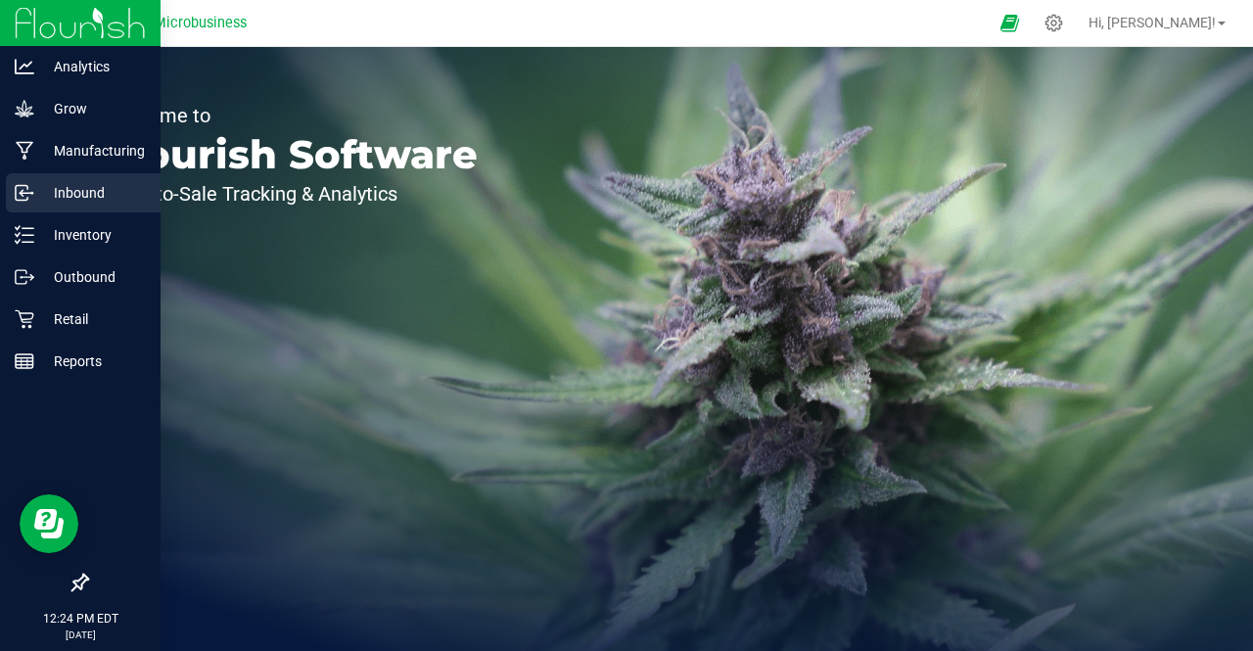
click at [85, 191] on p "Inbound" at bounding box center [92, 192] width 117 height 23
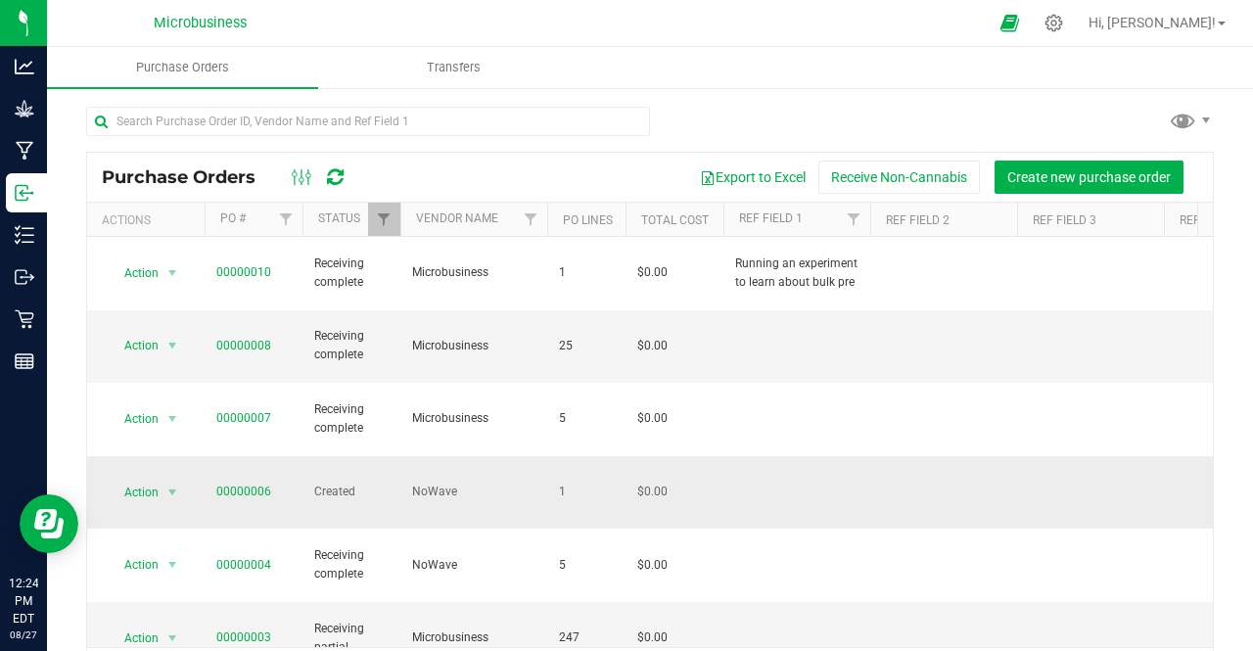
click at [239, 456] on td "00000006" at bounding box center [254, 492] width 98 height 73
click at [241, 484] on link "00000006" at bounding box center [243, 491] width 55 height 14
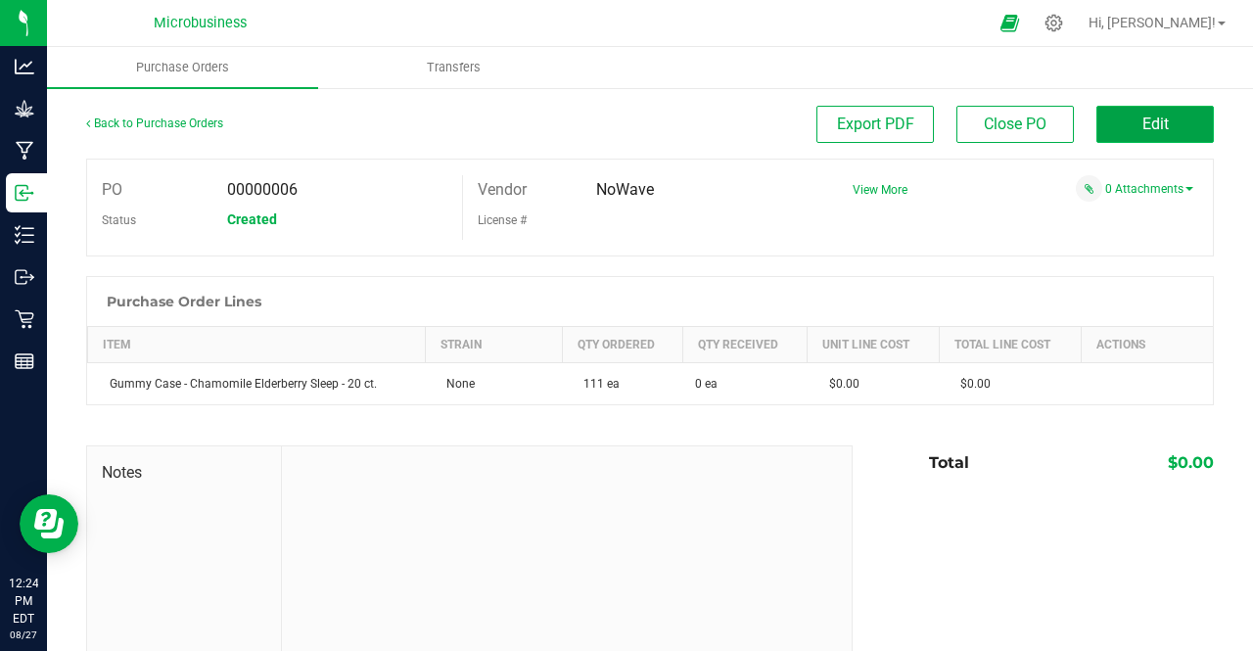
click at [1142, 120] on span "Edit" at bounding box center [1155, 124] width 26 height 19
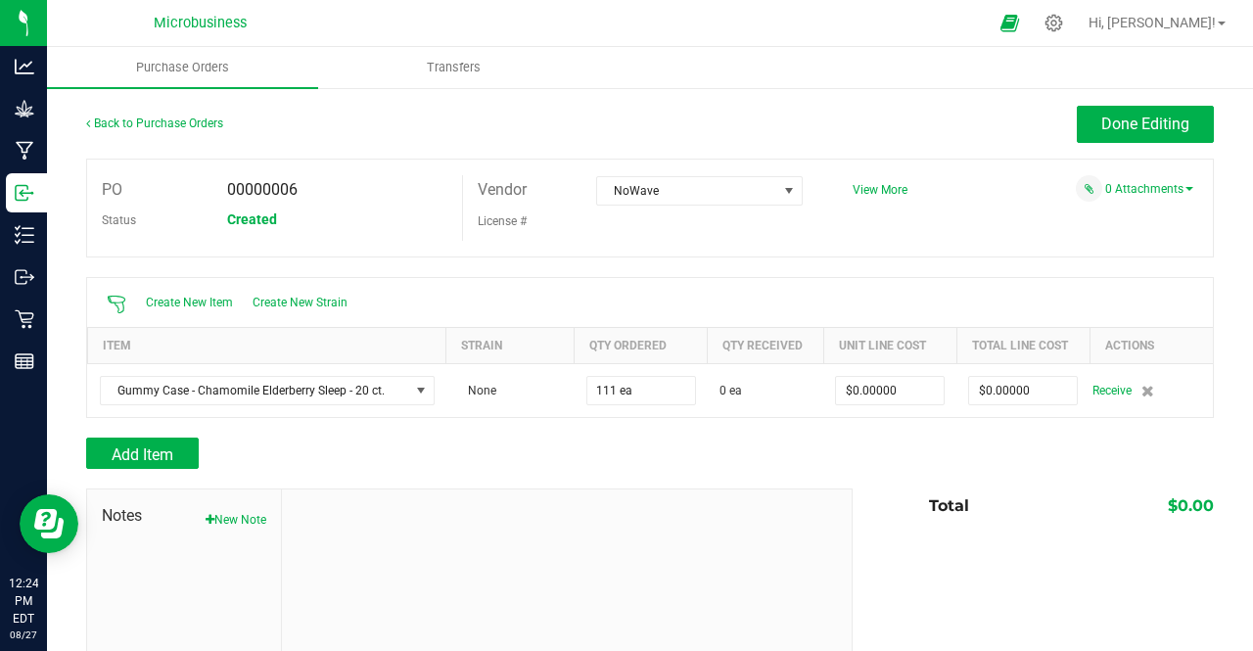
click at [166, 133] on div "Back to Purchase Orders" at bounding box center [227, 123] width 282 height 35
click at [166, 124] on link "Back to Purchase Orders" at bounding box center [154, 123] width 137 height 14
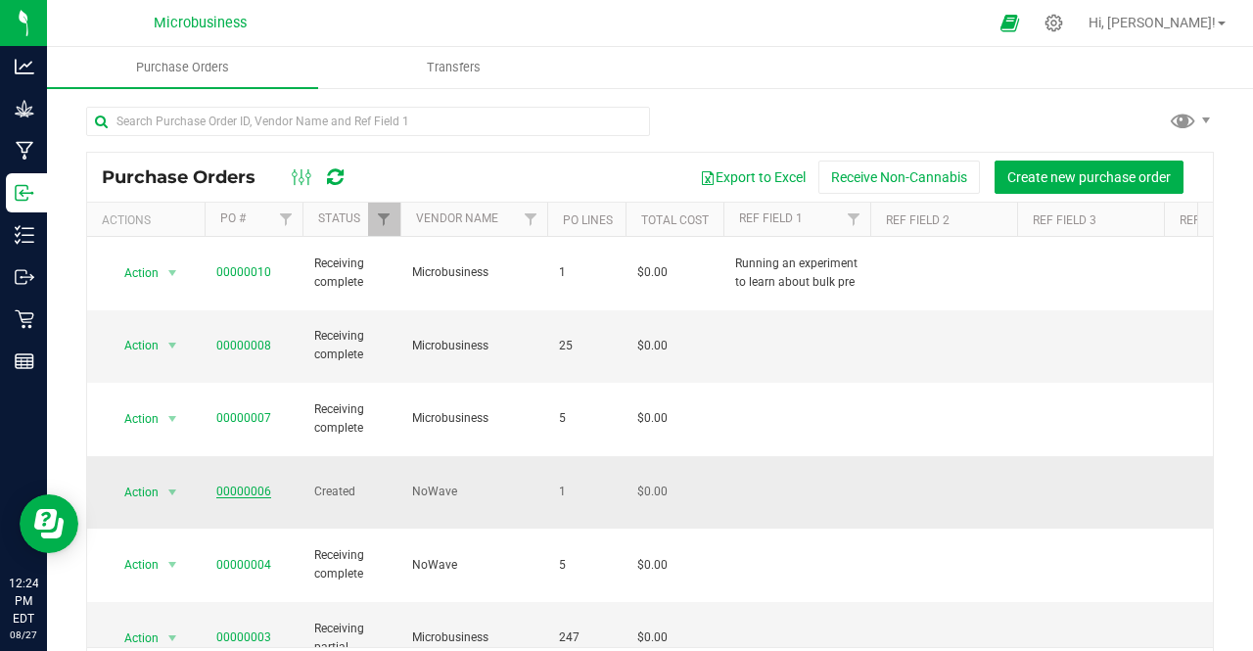
click at [252, 484] on link "00000006" at bounding box center [243, 491] width 55 height 14
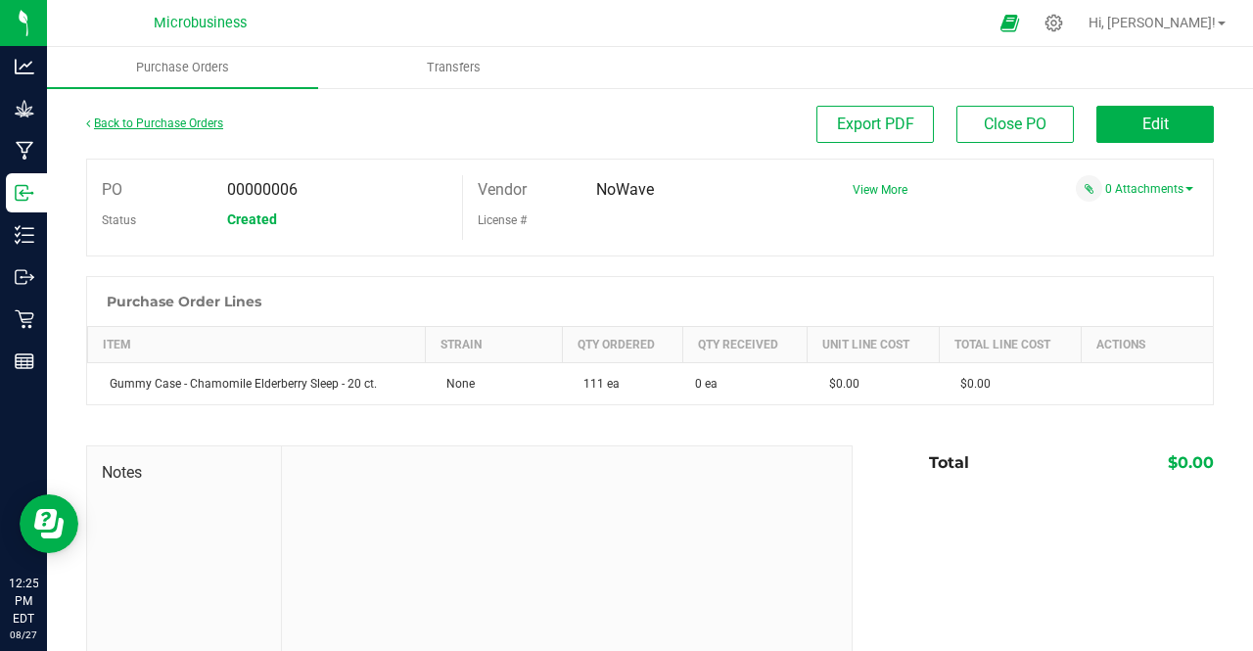
click at [129, 122] on link "Back to Purchase Orders" at bounding box center [154, 123] width 137 height 14
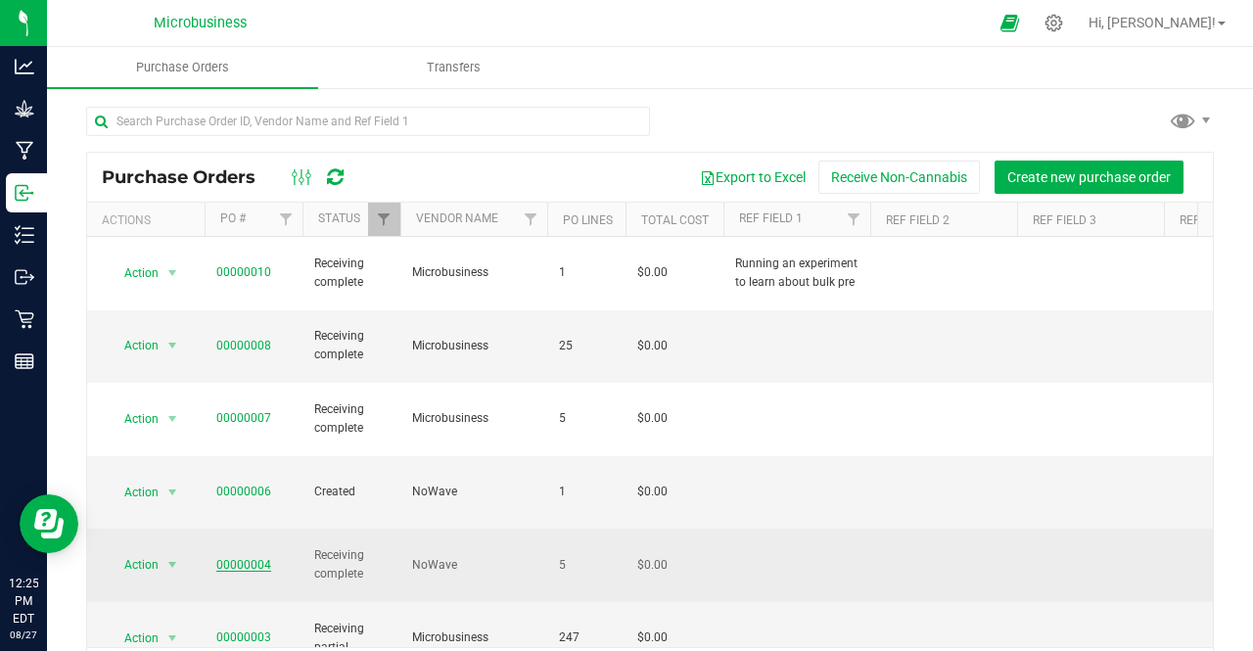
click at [241, 558] on link "00000004" at bounding box center [243, 565] width 55 height 14
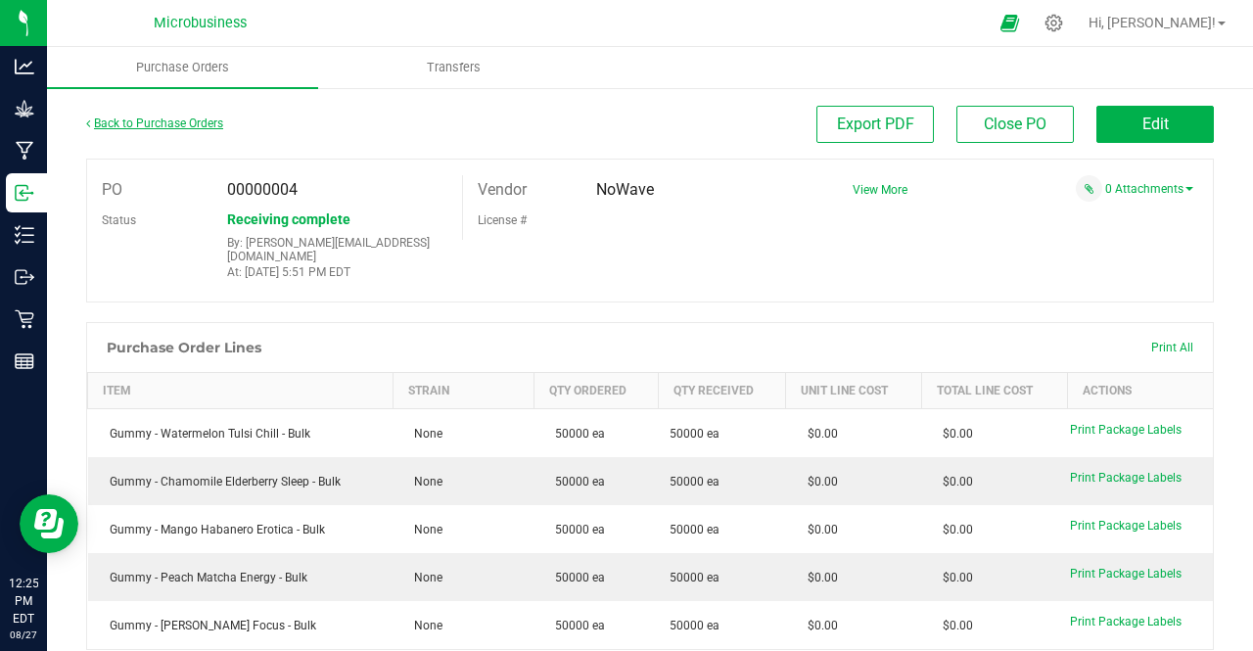
click at [155, 116] on link "Back to Purchase Orders" at bounding box center [154, 123] width 137 height 14
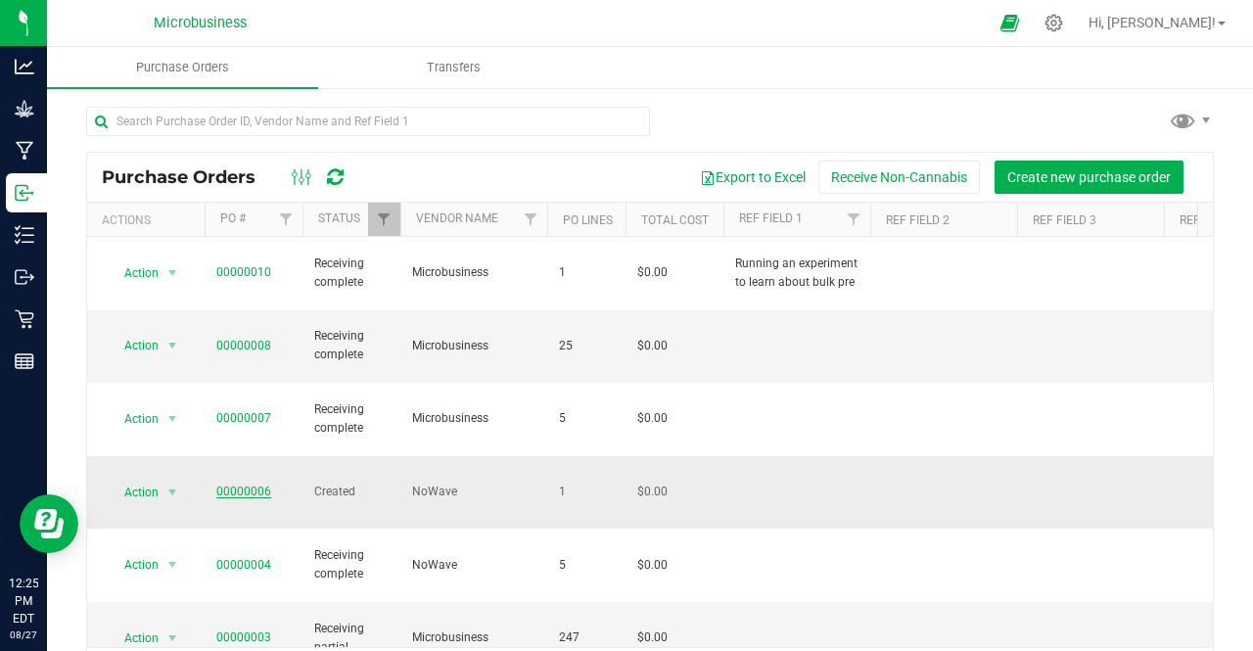
click at [245, 484] on link "00000006" at bounding box center [243, 491] width 55 height 14
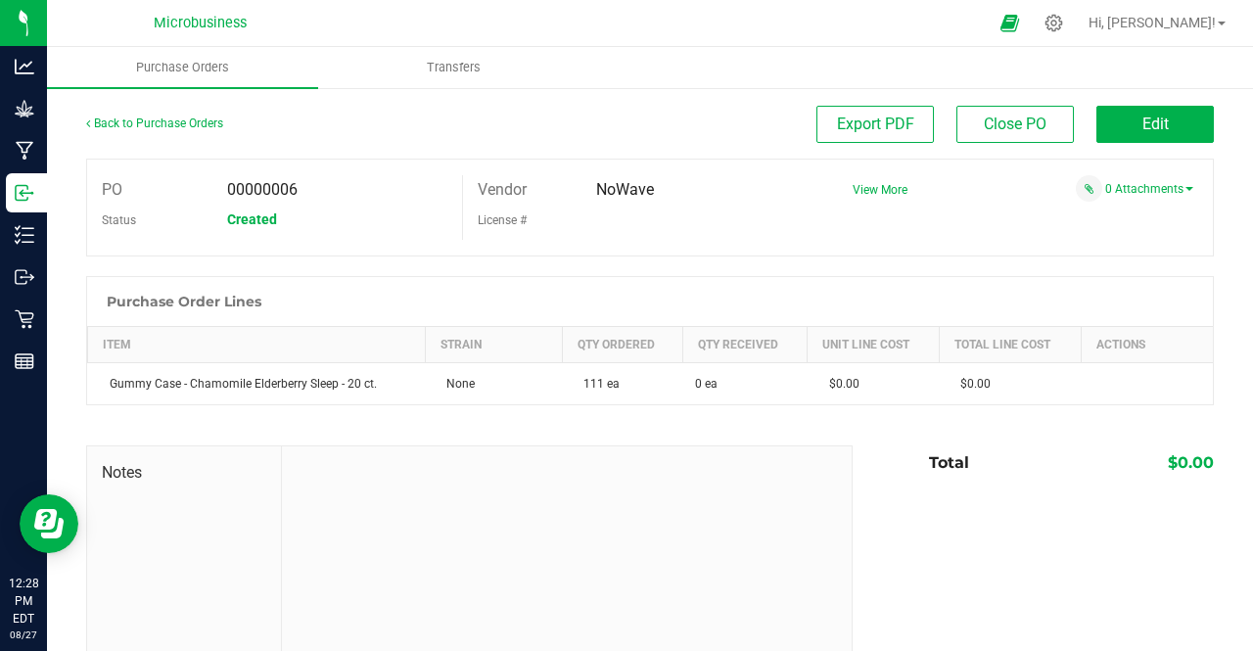
click at [252, 404] on div "Purchase Order Lines Item Strain Qty Ordered Qty Received Unit Line Cost Total …" at bounding box center [649, 340] width 1127 height 129
click at [129, 120] on link "Back to Purchase Orders" at bounding box center [154, 123] width 137 height 14
